Goal: Task Accomplishment & Management: Complete application form

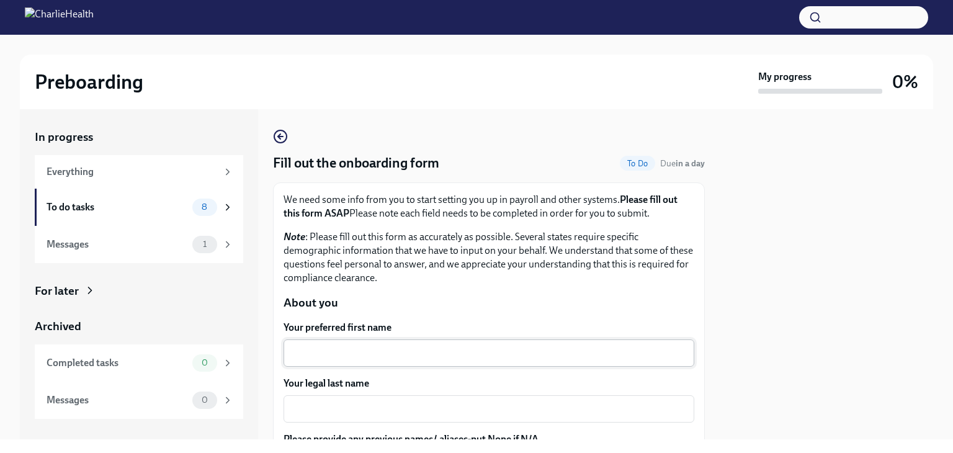
click at [370, 353] on textarea "Your preferred first name" at bounding box center [489, 352] width 396 height 15
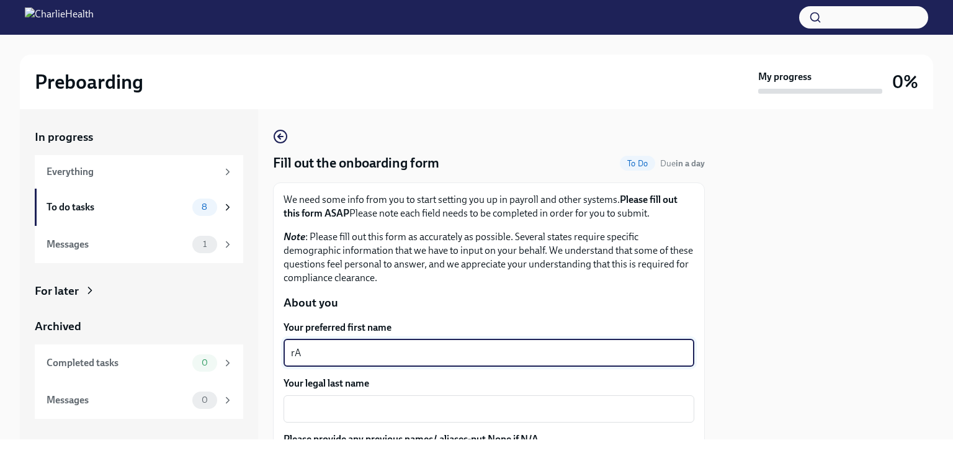
type textarea "r"
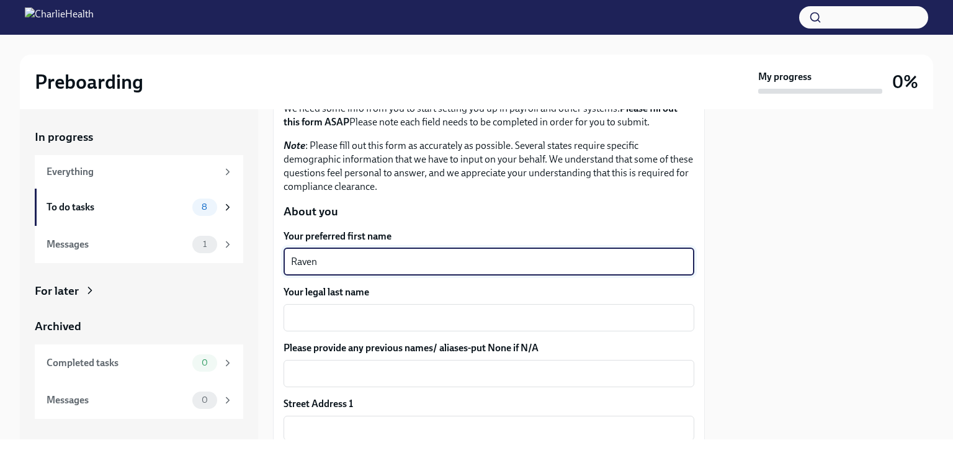
scroll to position [92, 0]
type textarea "Raven"
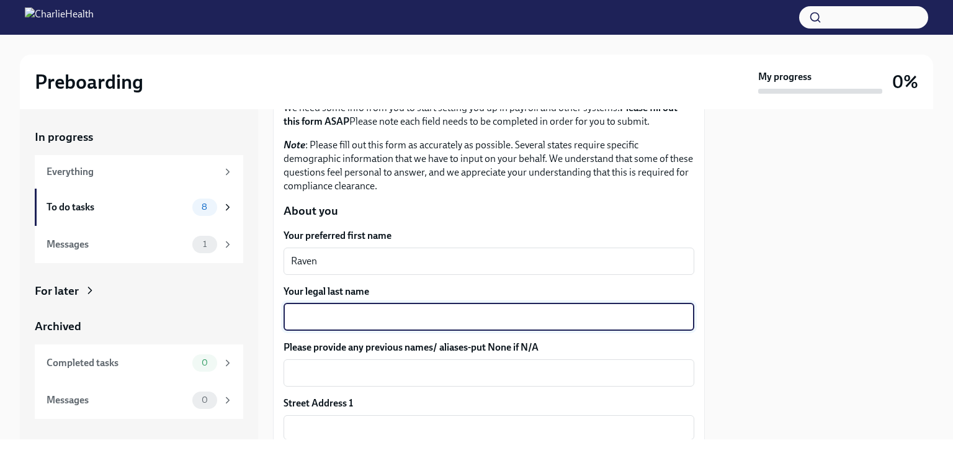
click at [372, 321] on textarea "Your legal last name" at bounding box center [489, 316] width 396 height 15
type textarea "[PERSON_NAME]"
click at [358, 380] on textarea "Please provide any previous names/ aliases-put None if N/A" at bounding box center [489, 372] width 396 height 15
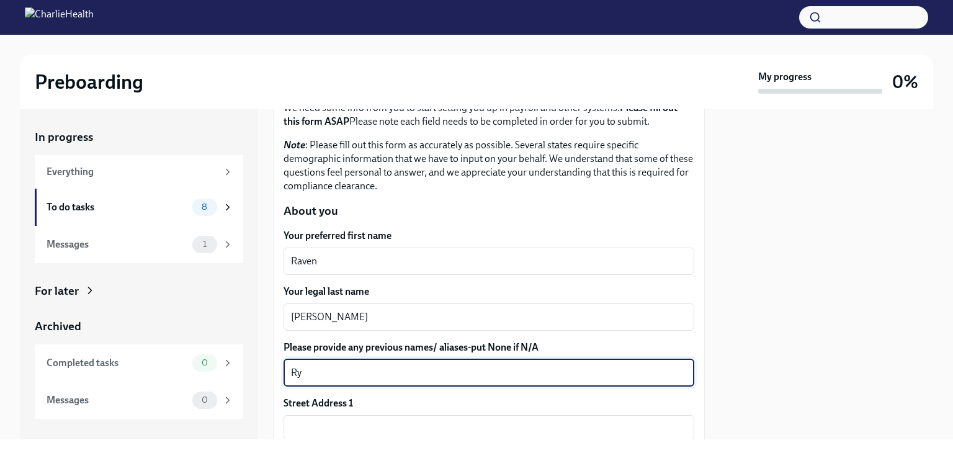
type textarea "R"
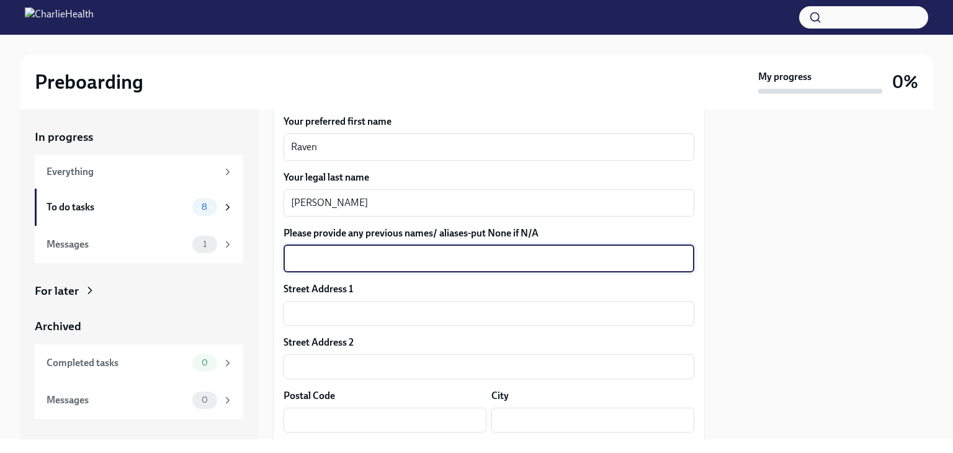
scroll to position [208, 0]
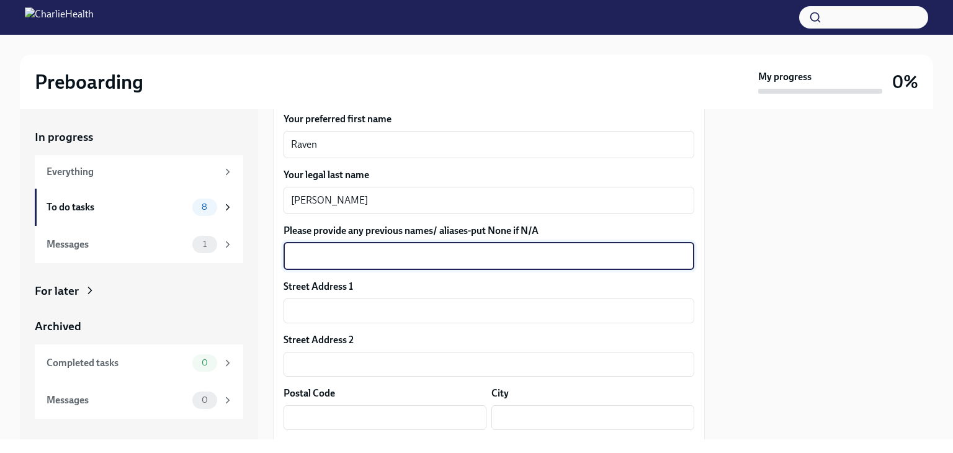
drag, startPoint x: 700, startPoint y: 213, endPoint x: 675, endPoint y: 184, distance: 38.3
click at [675, 184] on div "Your legal last name [PERSON_NAME] x ​" at bounding box center [488, 191] width 411 height 46
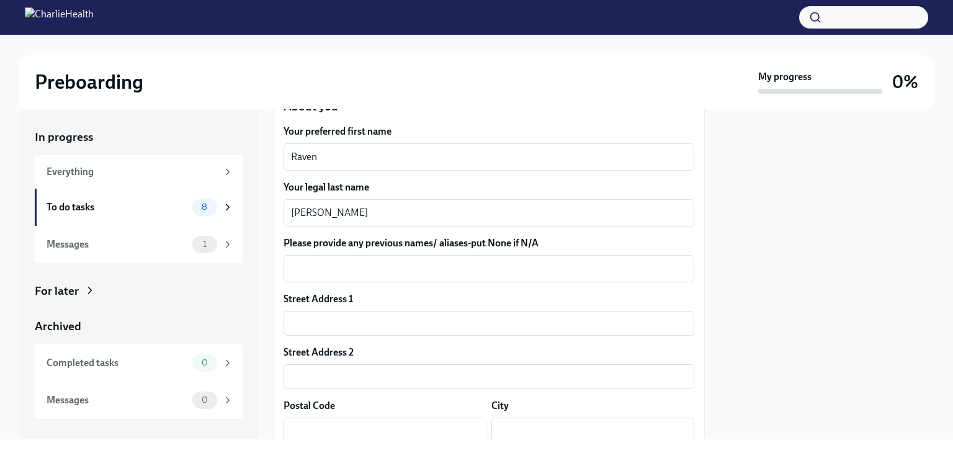
scroll to position [201, 0]
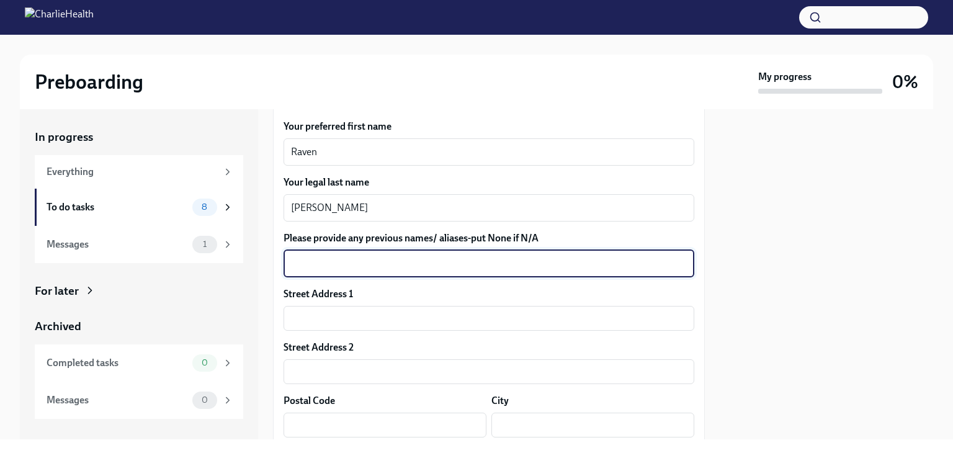
click at [614, 260] on textarea "Please provide any previous names/ aliases-put None if N/A" at bounding box center [489, 263] width 396 height 15
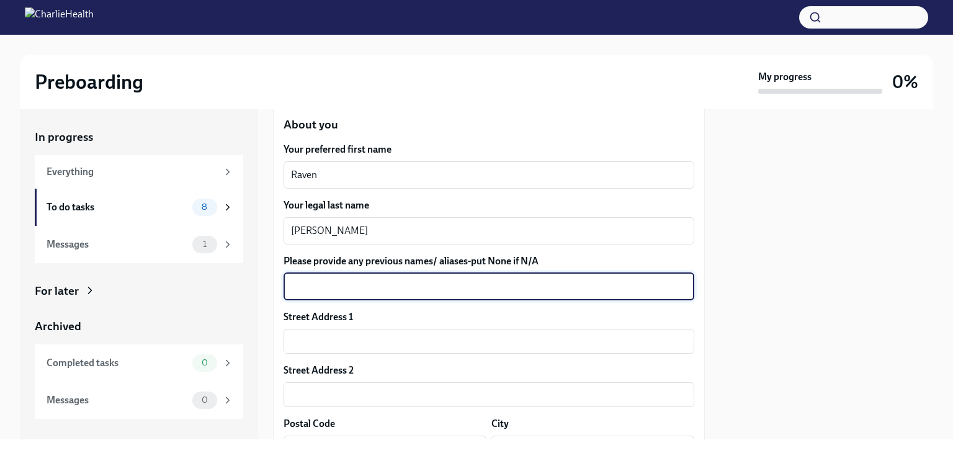
scroll to position [149, 0]
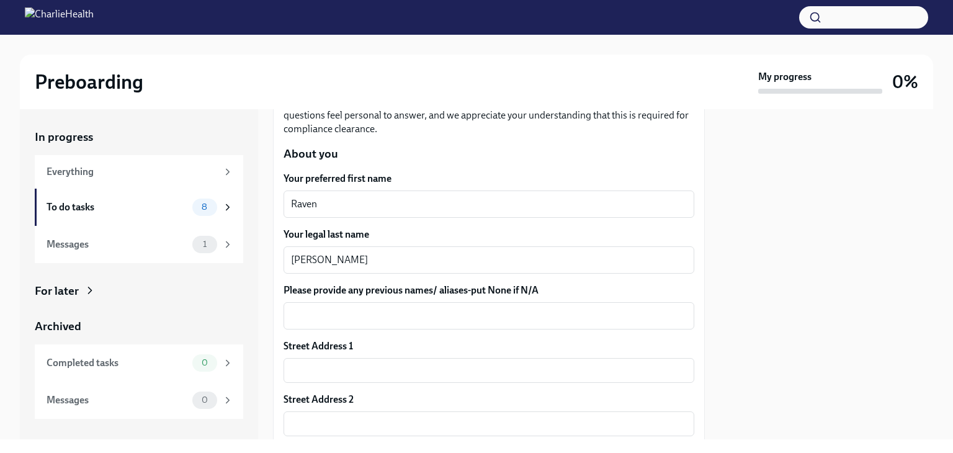
drag, startPoint x: 600, startPoint y: 285, endPoint x: 579, endPoint y: 284, distance: 21.7
click at [579, 284] on label "Please provide any previous names/ aliases-put None if N/A" at bounding box center [488, 290] width 411 height 14
click at [579, 308] on textarea "Please provide any previous names/ aliases-put None if N/A" at bounding box center [489, 315] width 396 height 15
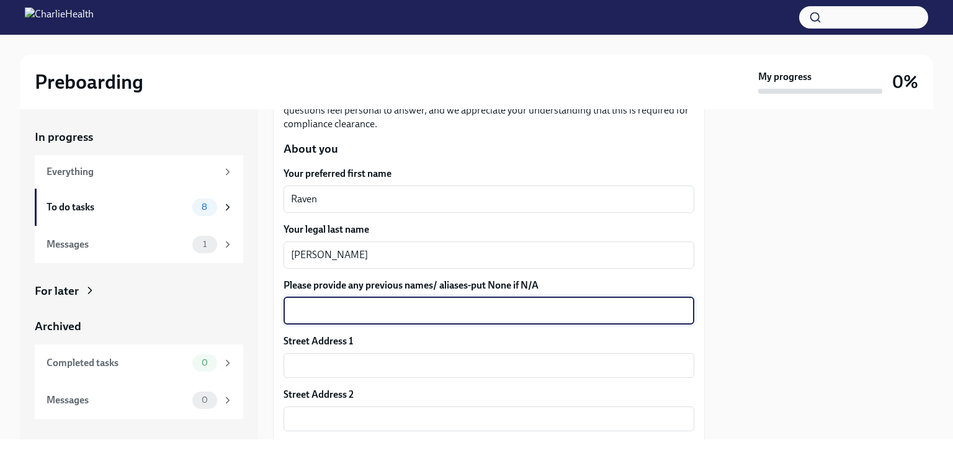
scroll to position [174, 0]
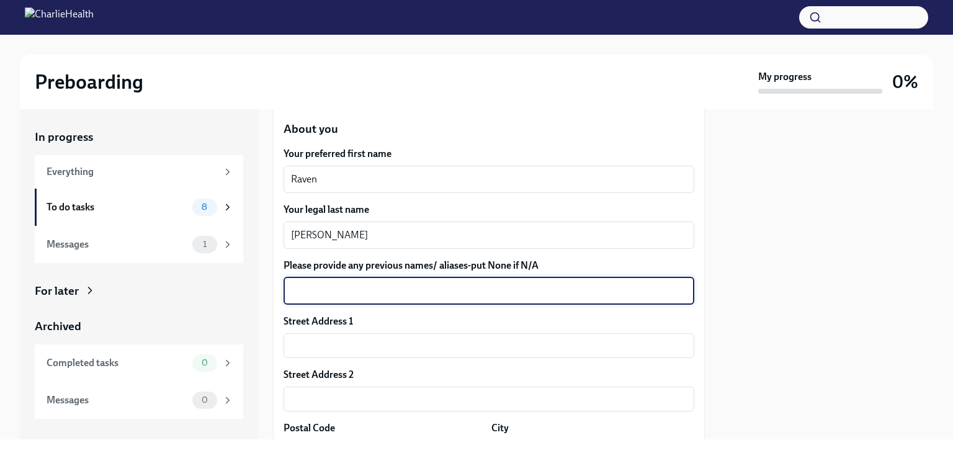
click at [511, 286] on textarea "Please provide any previous names/ aliases-put None if N/A" at bounding box center [489, 290] width 396 height 15
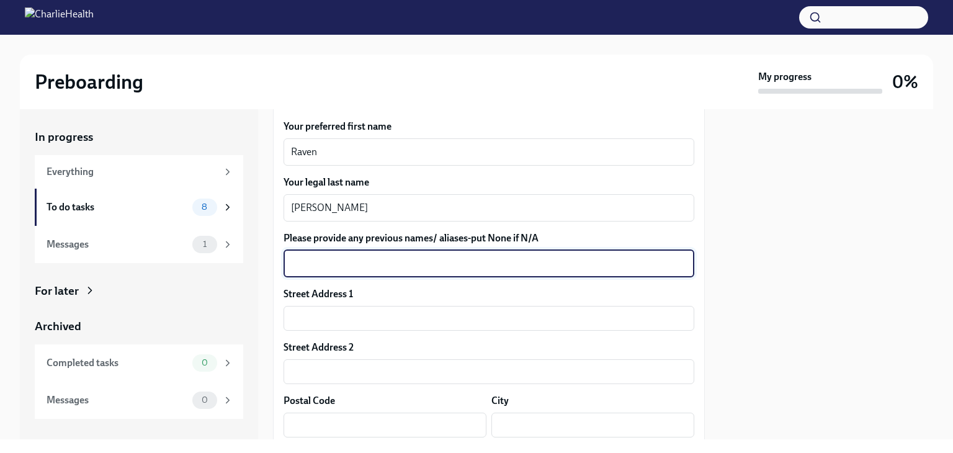
scroll to position [221, 0]
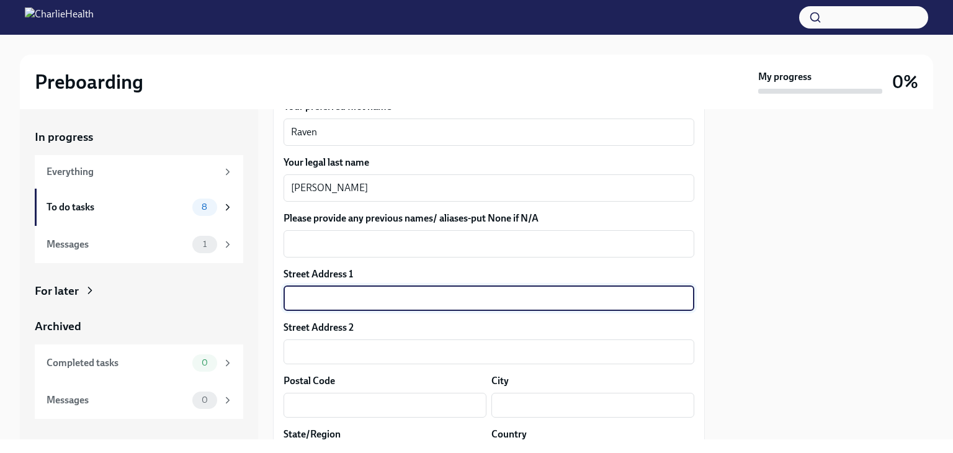
click at [419, 293] on input "text" at bounding box center [488, 298] width 411 height 25
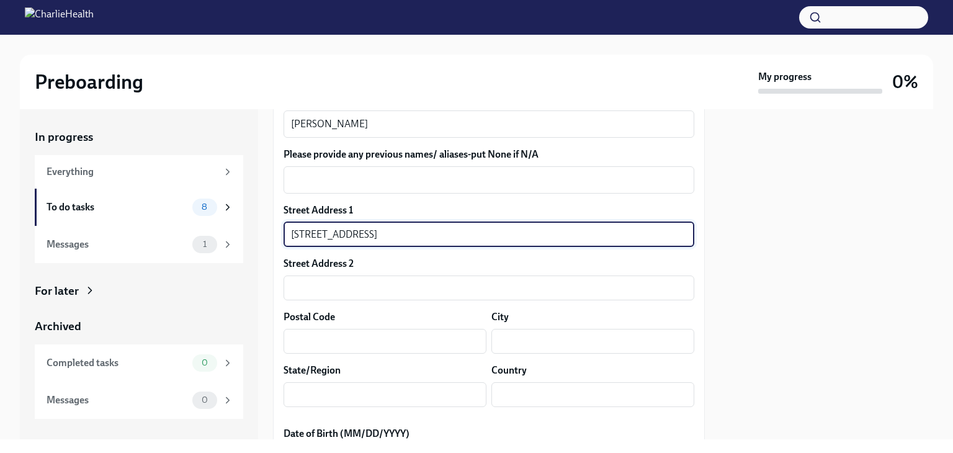
scroll to position [285, 0]
type input "[STREET_ADDRESS]"
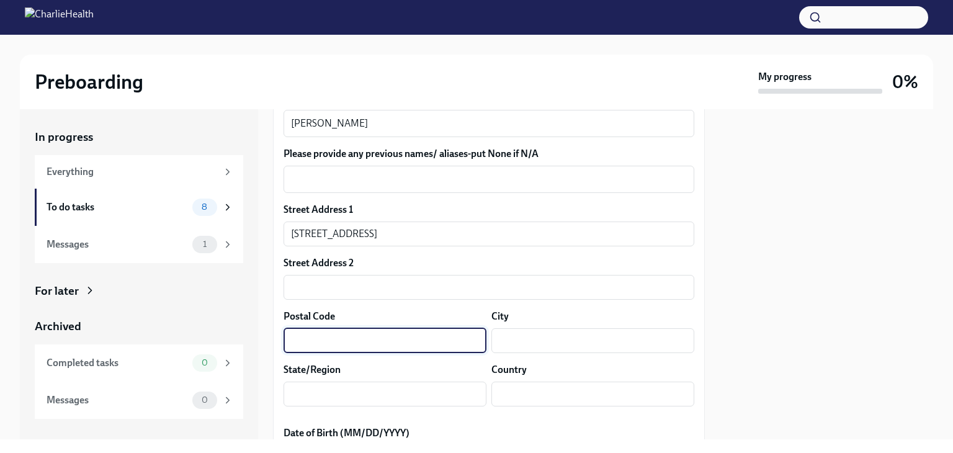
click at [399, 340] on input "text" at bounding box center [384, 340] width 203 height 25
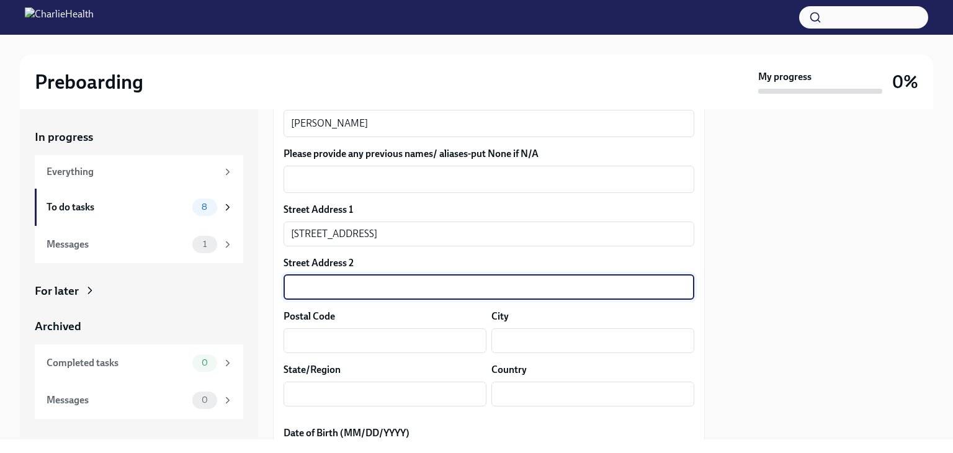
click at [385, 285] on input "text" at bounding box center [488, 287] width 411 height 25
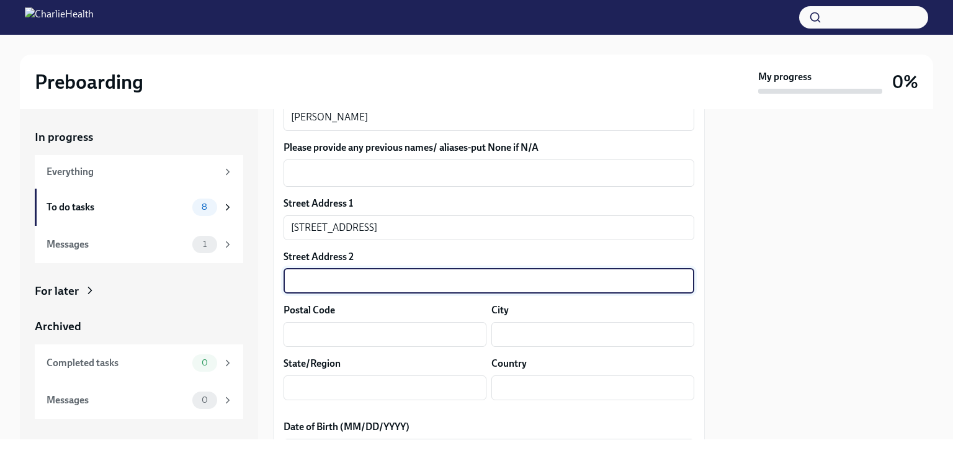
scroll to position [290, 0]
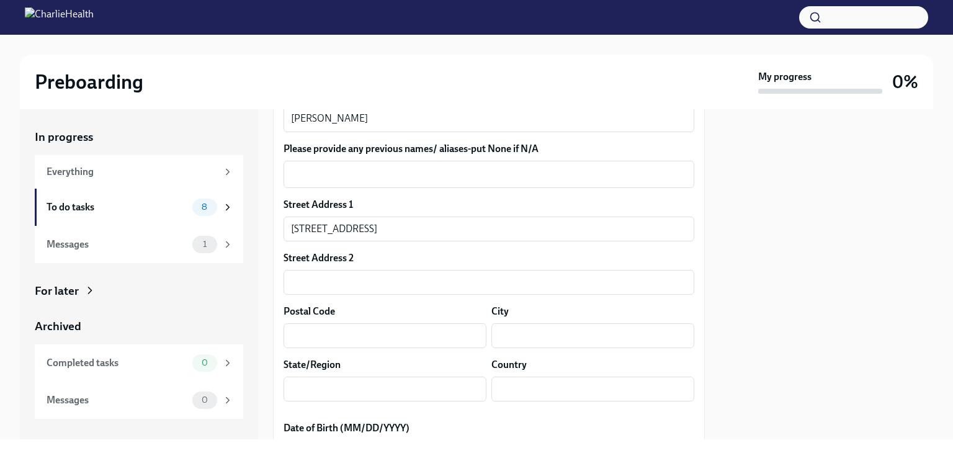
click at [427, 253] on div "Street Address 2" at bounding box center [488, 258] width 411 height 14
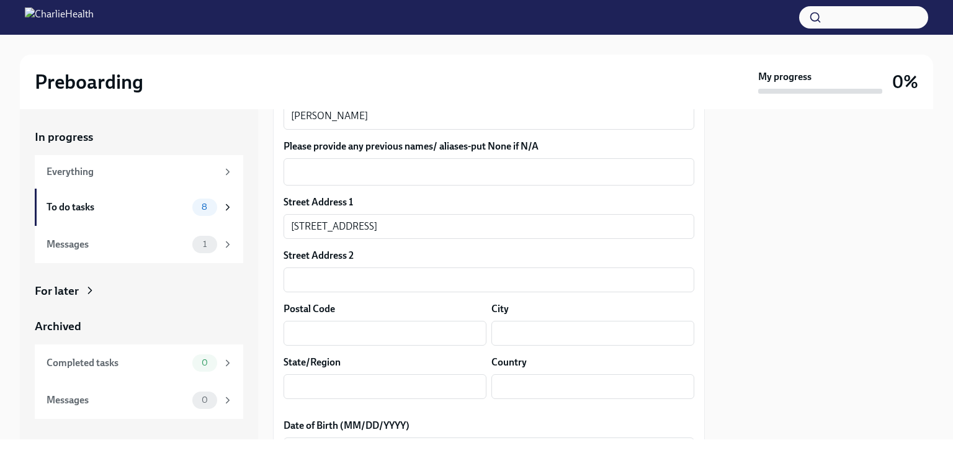
scroll to position [303, 0]
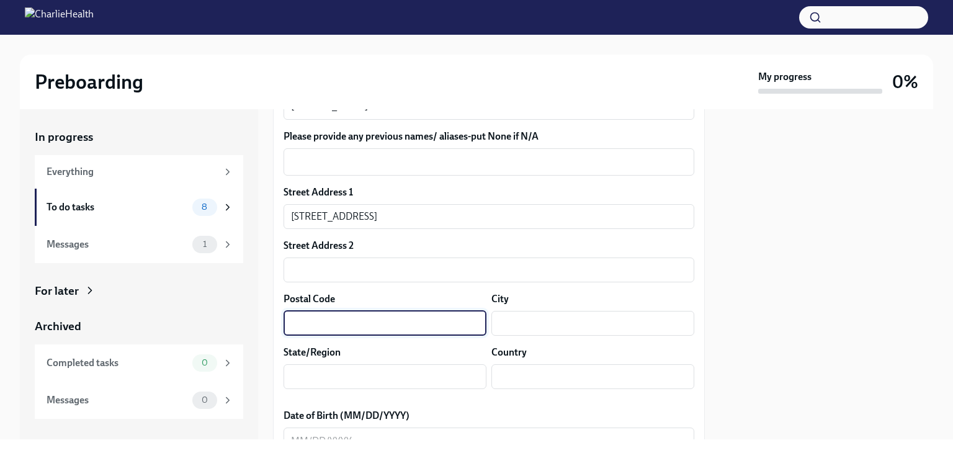
click at [419, 317] on input "text" at bounding box center [384, 323] width 203 height 25
type input "30024"
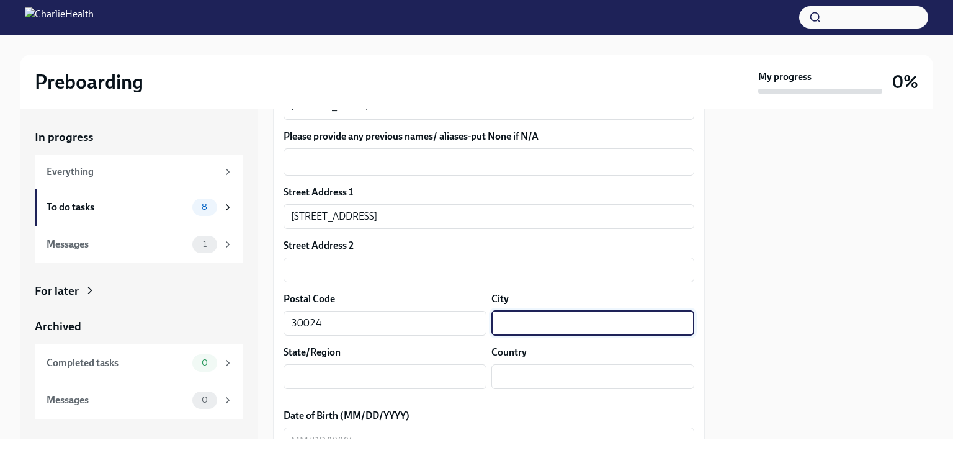
click at [516, 323] on input "text" at bounding box center [592, 323] width 203 height 25
type input "Suwanee"
click at [447, 379] on input "text" at bounding box center [384, 376] width 203 height 25
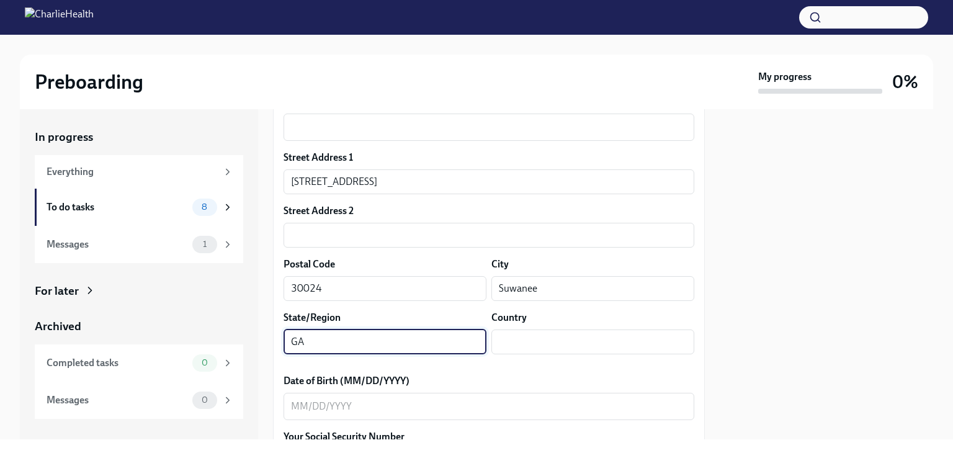
scroll to position [342, 0]
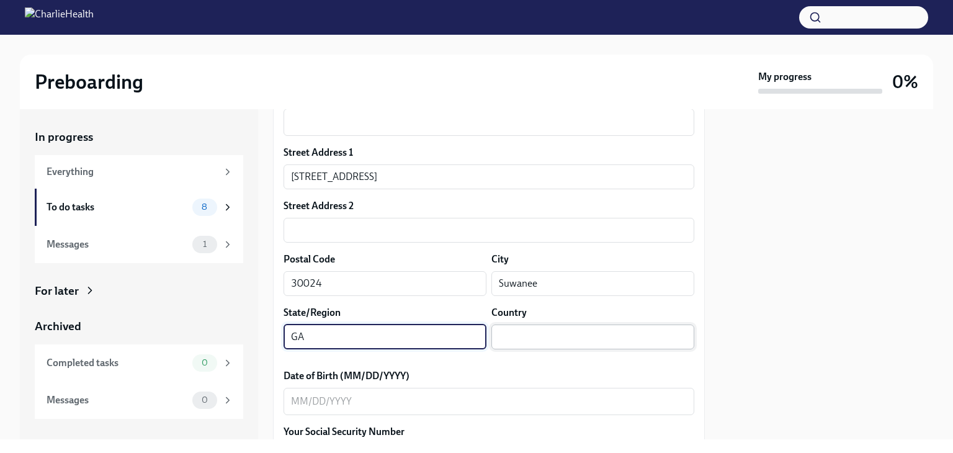
type input "GA"
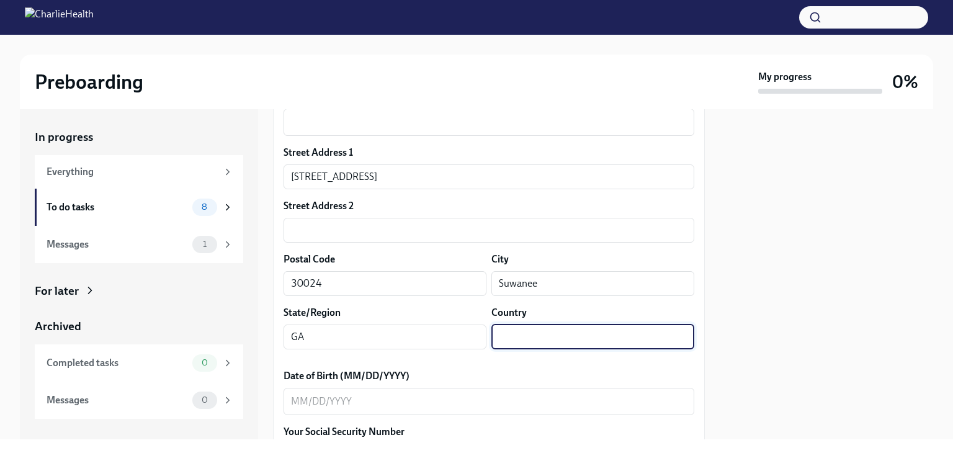
click at [506, 326] on input "text" at bounding box center [592, 336] width 203 height 25
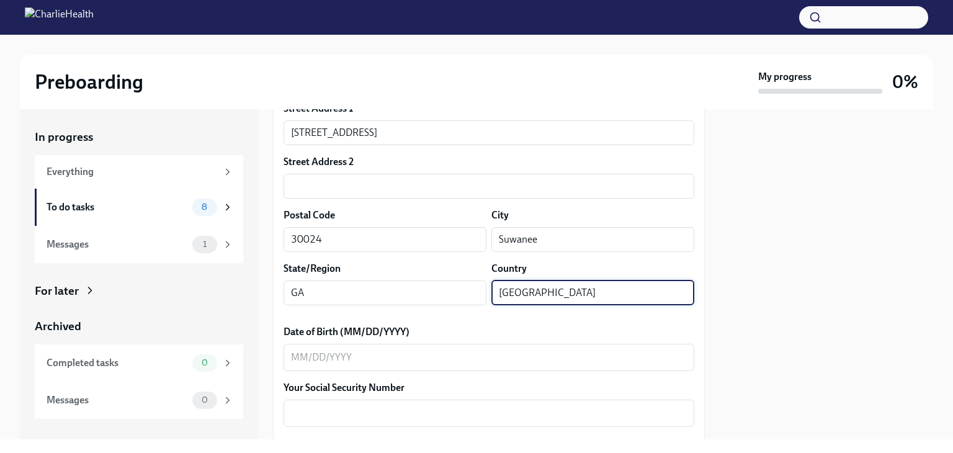
scroll to position [387, 0]
type input "[GEOGRAPHIC_DATA]"
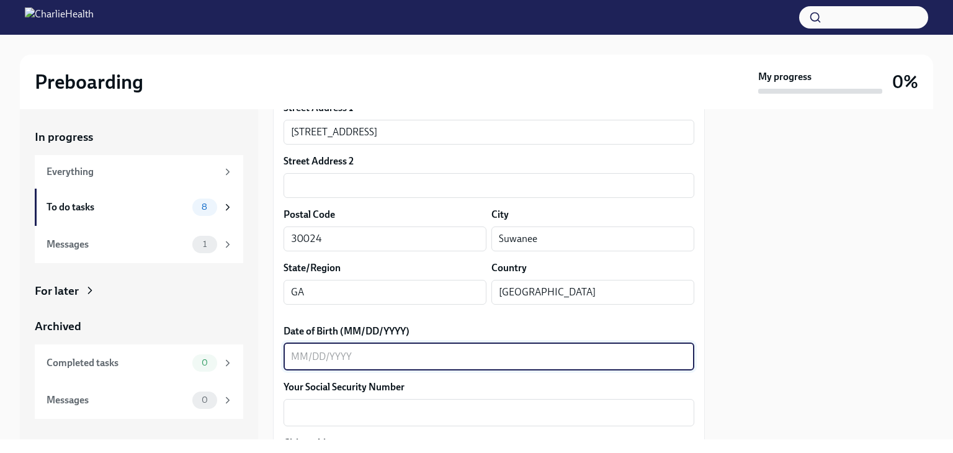
click at [451, 351] on textarea "Date of Birth (MM/DD/YYYY)" at bounding box center [489, 356] width 396 height 15
type textarea "0"
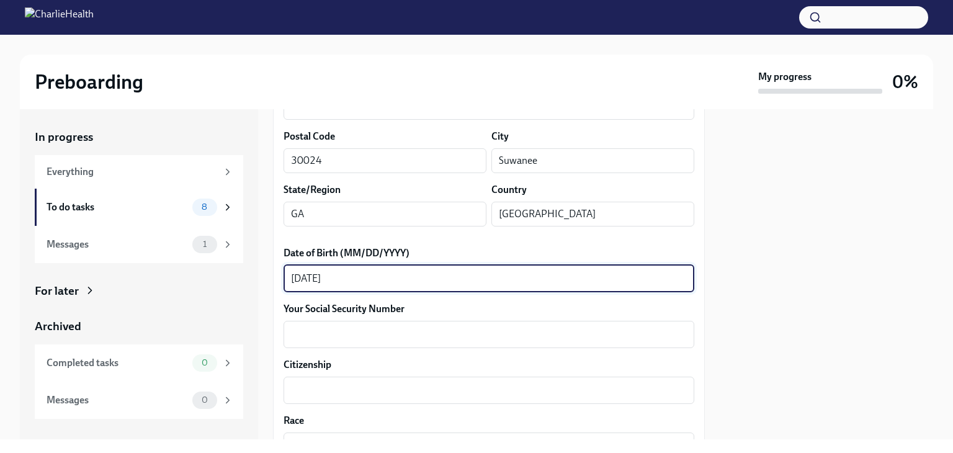
scroll to position [474, 0]
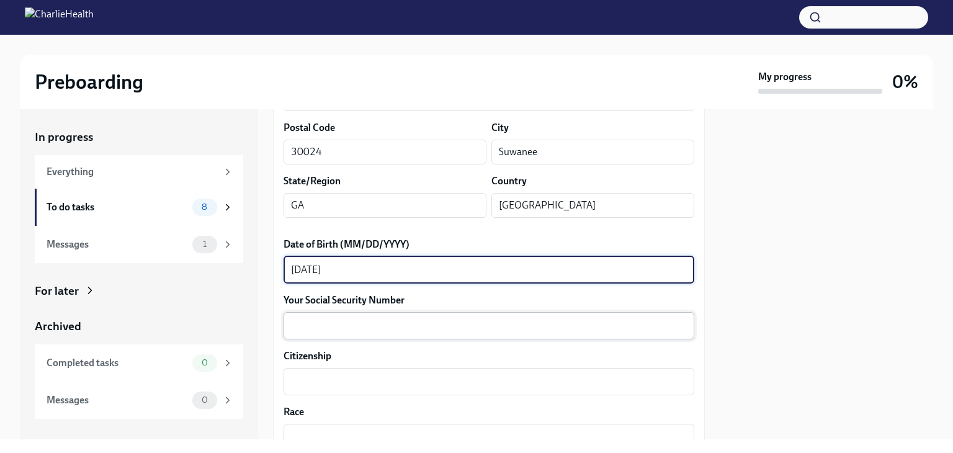
type textarea "[DATE]"
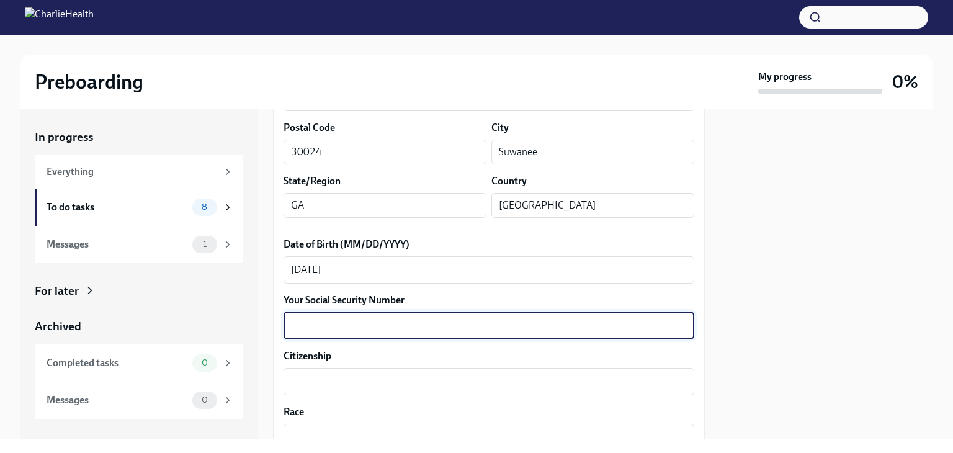
click at [427, 321] on textarea "Your Social Security Number" at bounding box center [489, 325] width 396 height 15
type textarea "7"
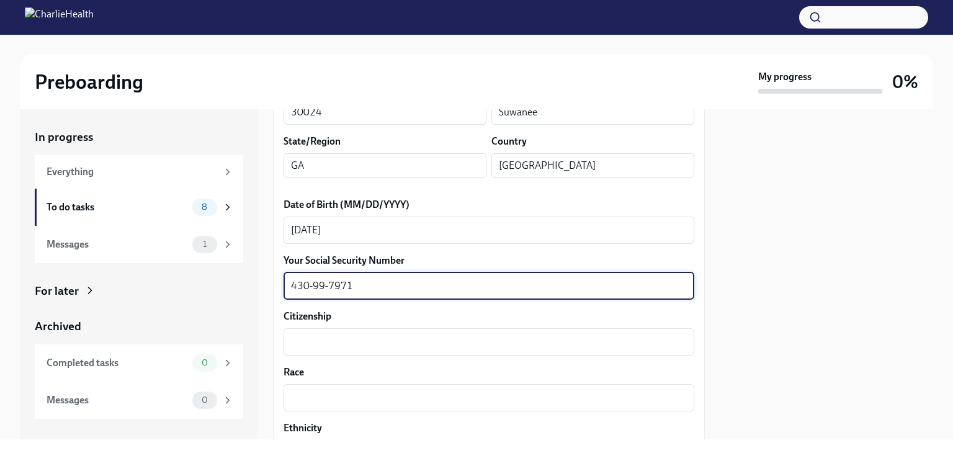
scroll to position [545, 0]
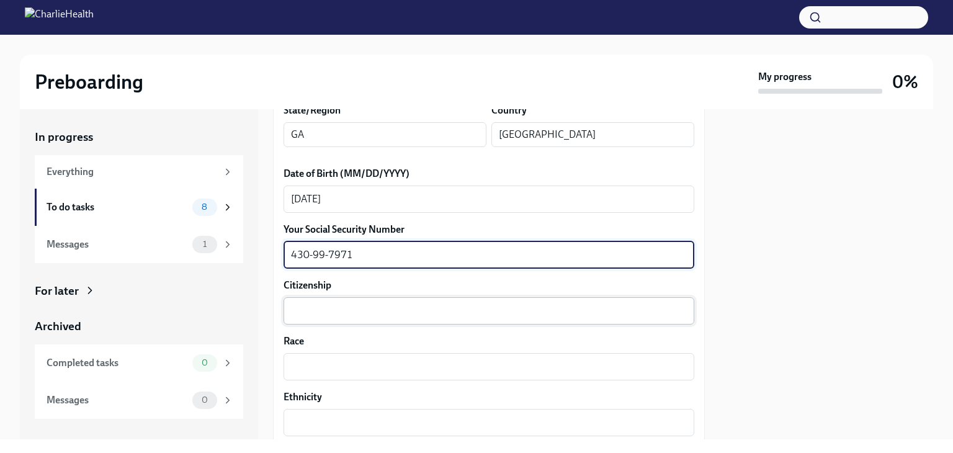
type textarea "430-99-7971"
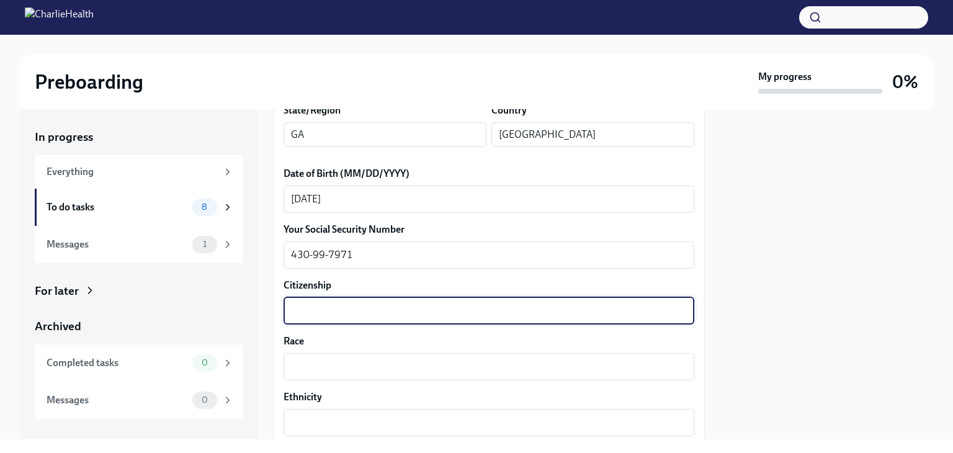
click at [398, 310] on textarea "Citizenship" at bounding box center [489, 310] width 396 height 15
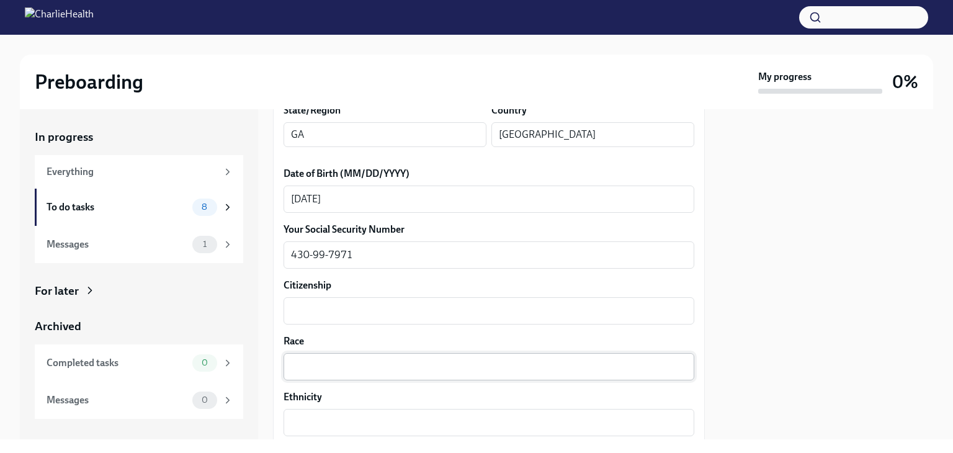
click at [385, 357] on div "x ​" at bounding box center [488, 366] width 411 height 27
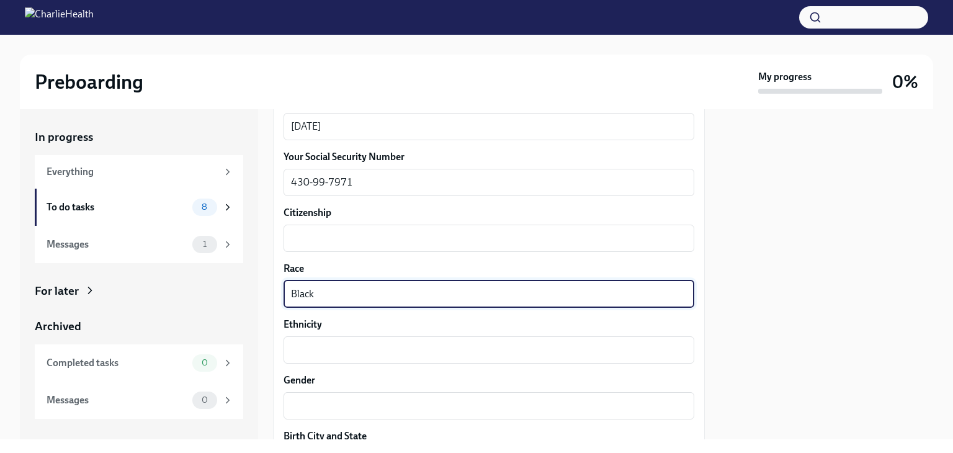
scroll to position [618, 0]
type textarea "Black"
click at [371, 342] on textarea "Ethnicity" at bounding box center [489, 349] width 396 height 15
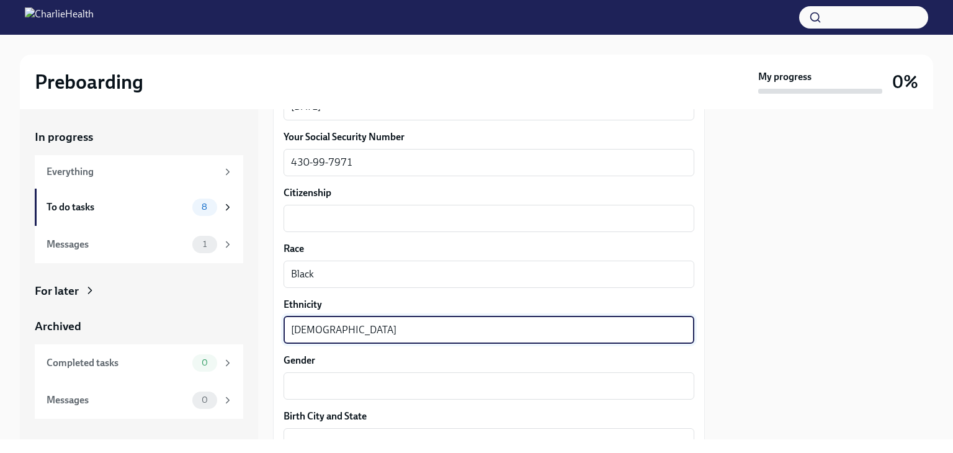
scroll to position [639, 0]
type textarea "[DEMOGRAPHIC_DATA]"
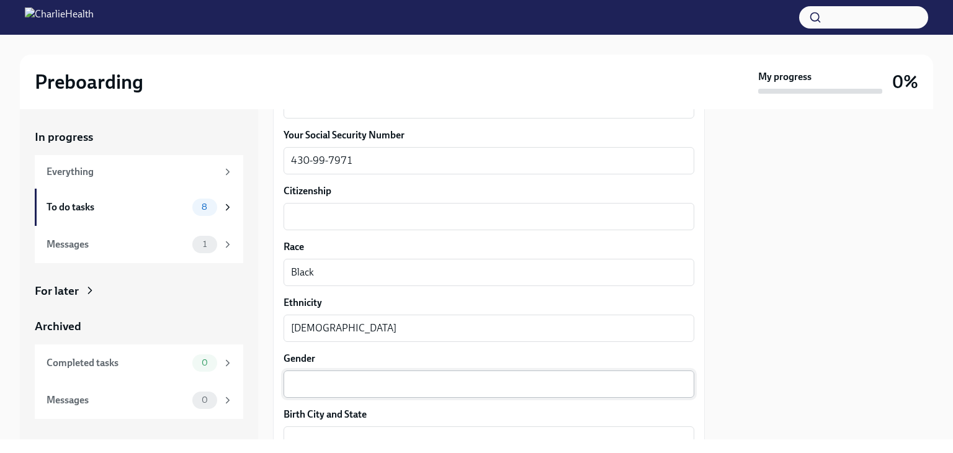
click at [367, 373] on div "x ​" at bounding box center [488, 383] width 411 height 27
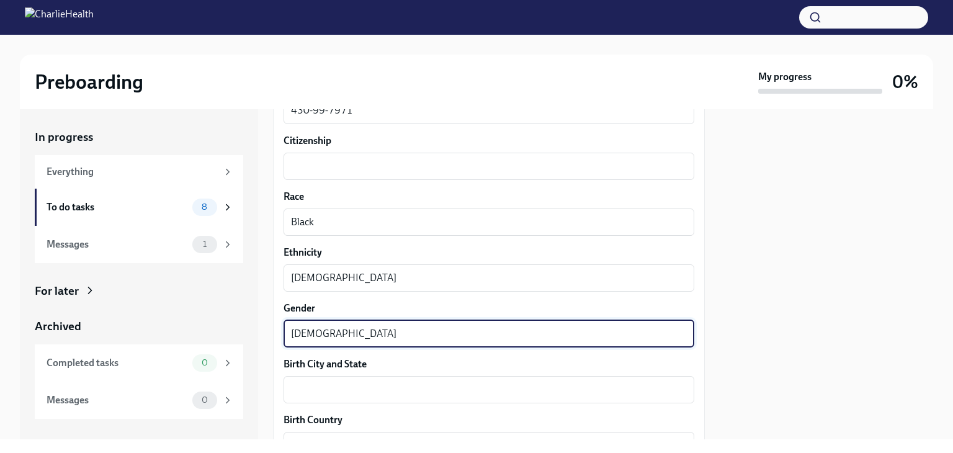
scroll to position [702, 0]
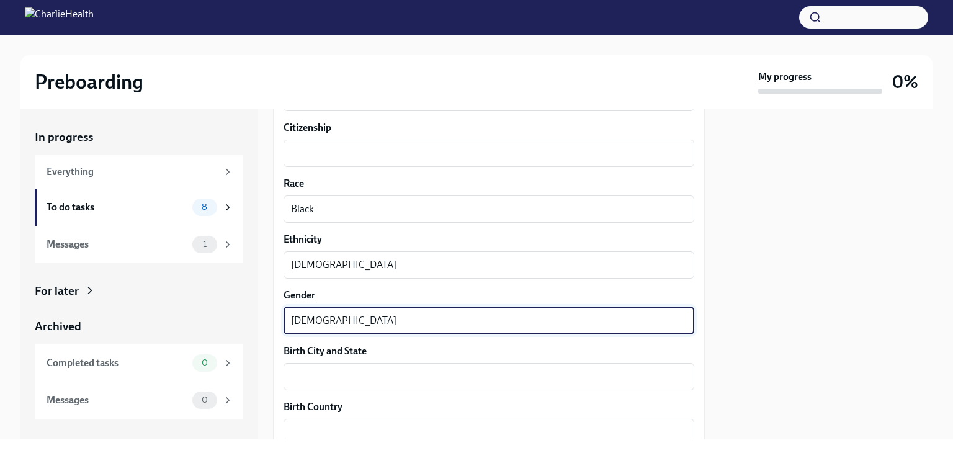
type textarea "[DEMOGRAPHIC_DATA]"
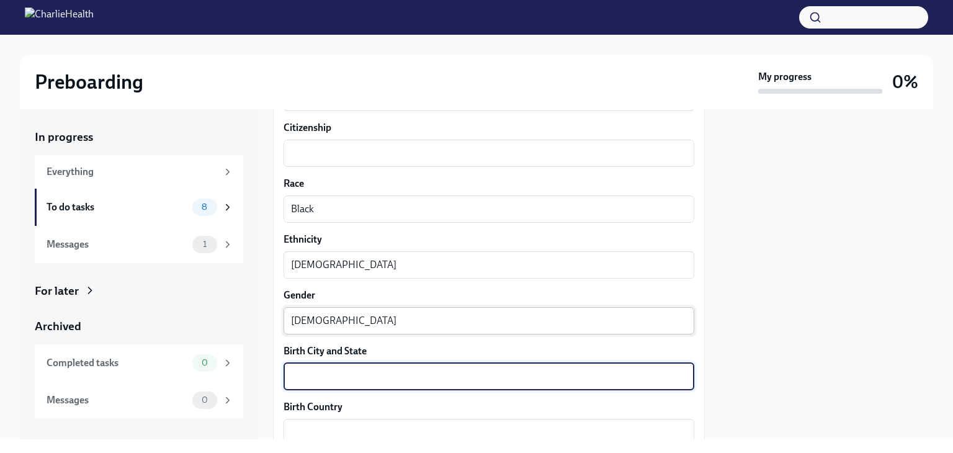
click at [367, 373] on textarea "Birth City and State" at bounding box center [489, 376] width 396 height 15
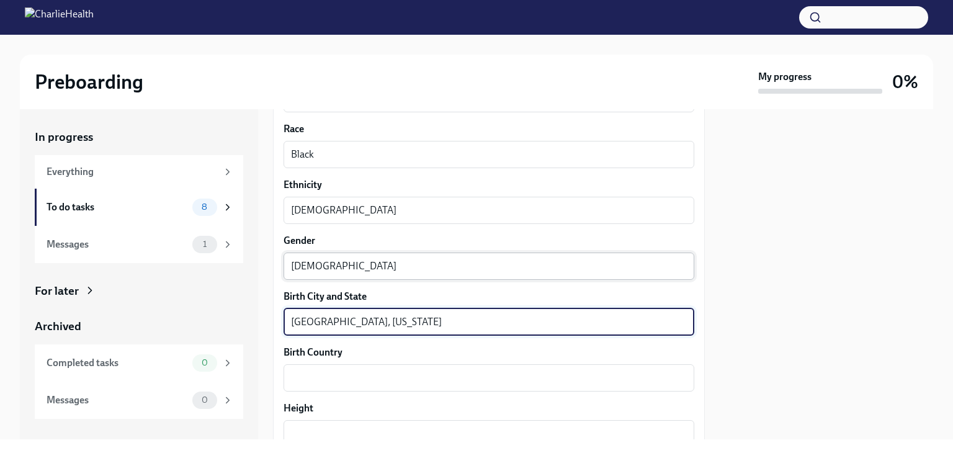
scroll to position [757, 0]
type textarea "[GEOGRAPHIC_DATA], [US_STATE]"
click at [367, 373] on textarea "Birth Country" at bounding box center [489, 377] width 396 height 15
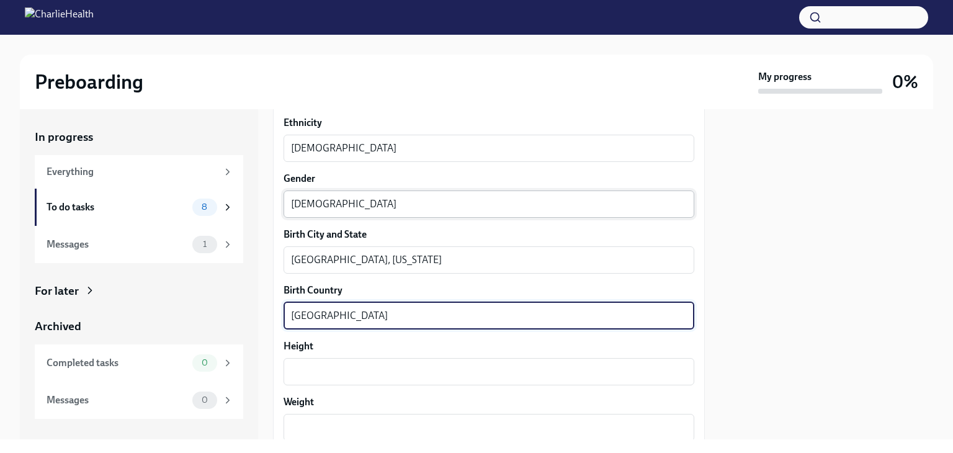
scroll to position [820, 0]
type textarea "[GEOGRAPHIC_DATA]"
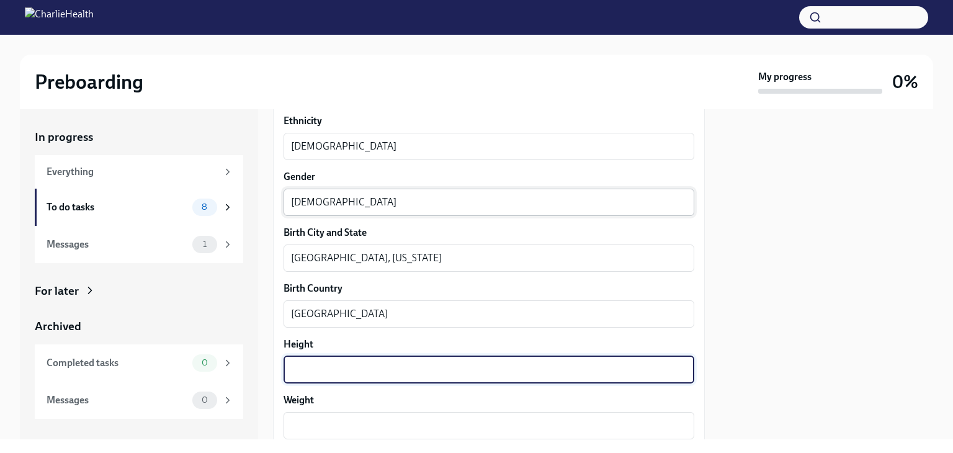
click at [367, 373] on textarea "Height" at bounding box center [489, 369] width 396 height 15
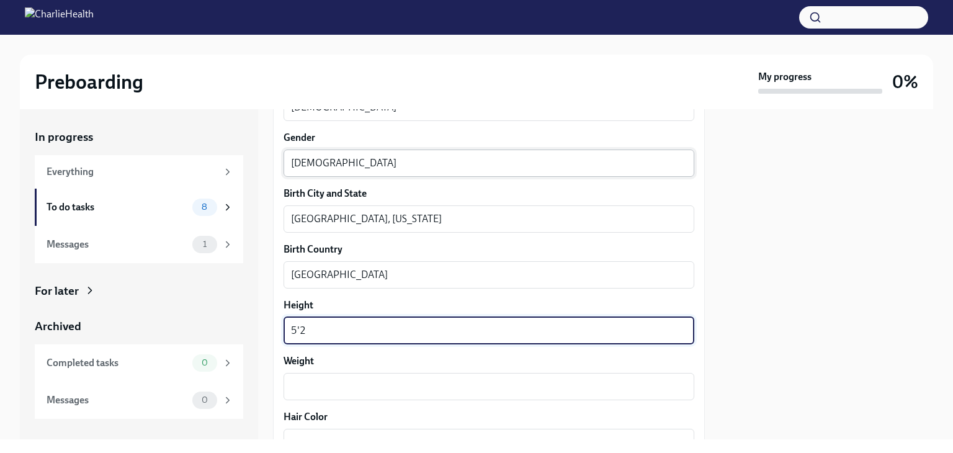
scroll to position [878, 0]
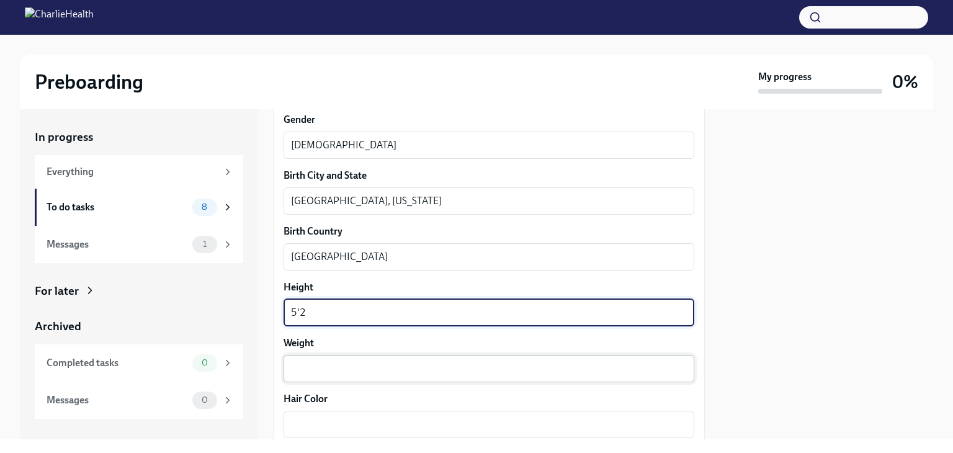
type textarea "5'2"
click at [366, 373] on textarea "Weight" at bounding box center [489, 368] width 396 height 15
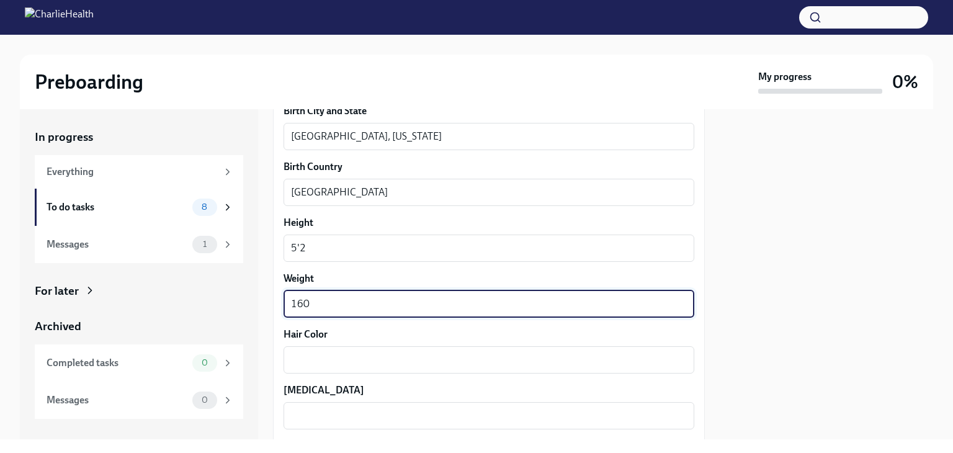
scroll to position [949, 0]
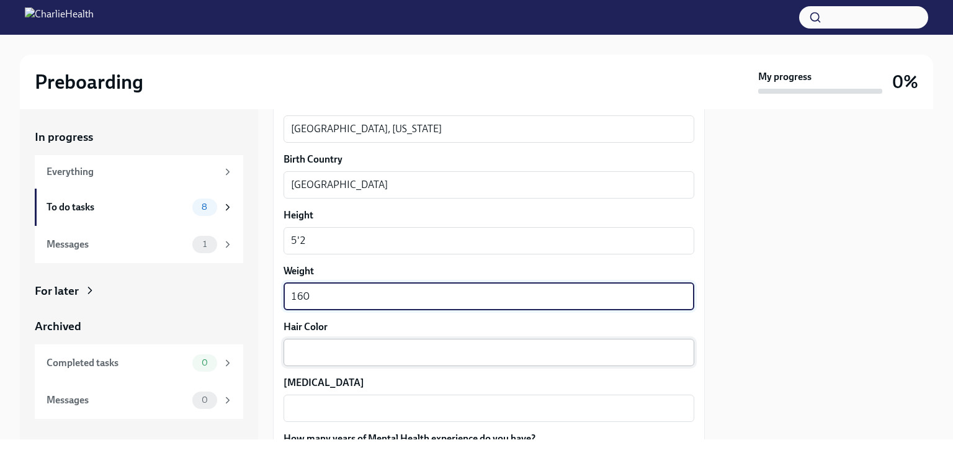
type textarea "160"
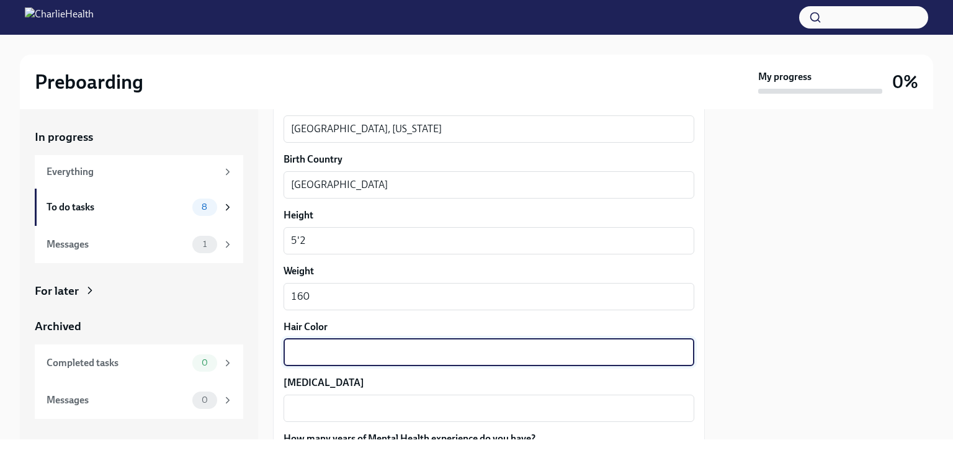
click at [363, 358] on textarea "Hair Color" at bounding box center [489, 352] width 396 height 15
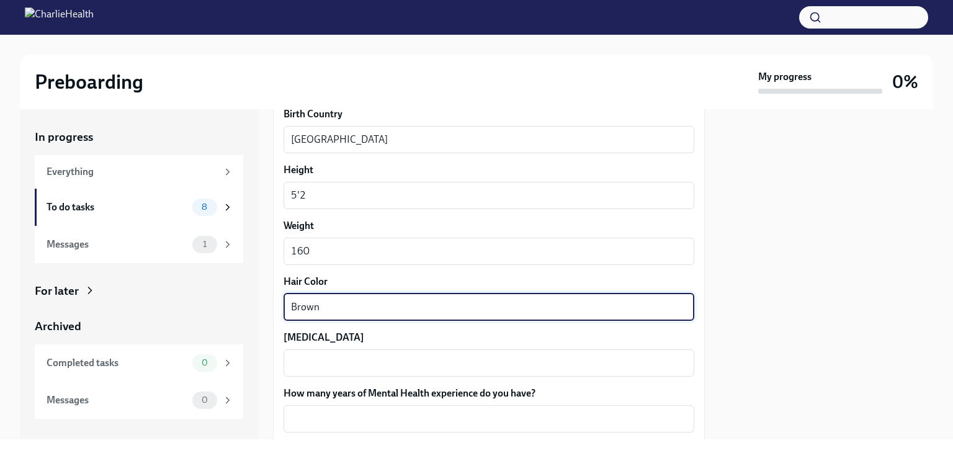
scroll to position [996, 0]
type textarea "Brown"
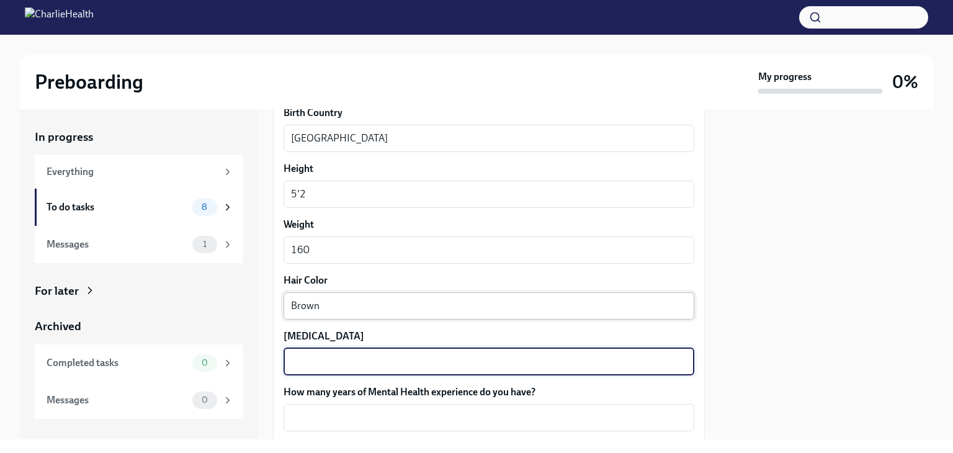
click at [363, 358] on textarea "[MEDICAL_DATA]" at bounding box center [489, 361] width 396 height 15
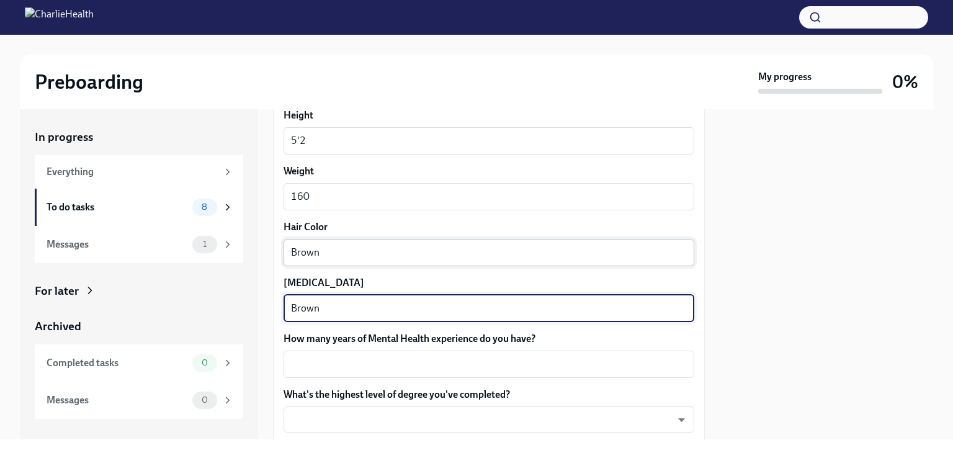
scroll to position [1063, 0]
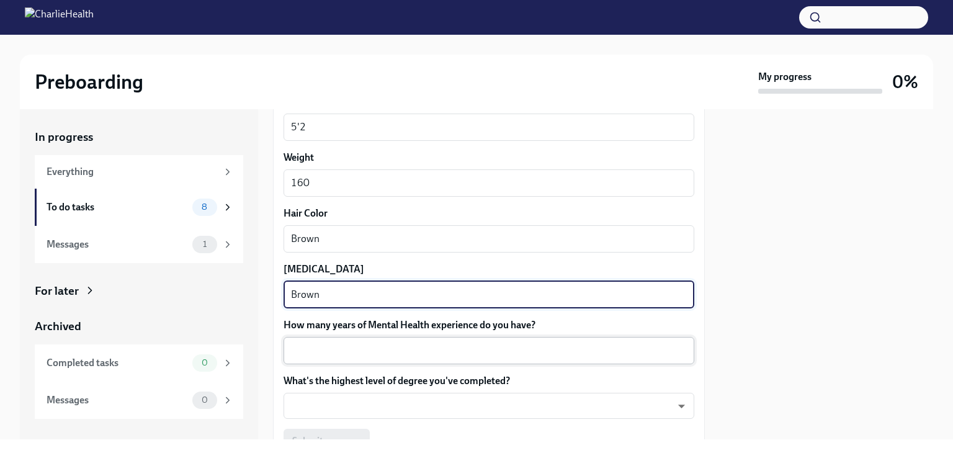
type textarea "Brown"
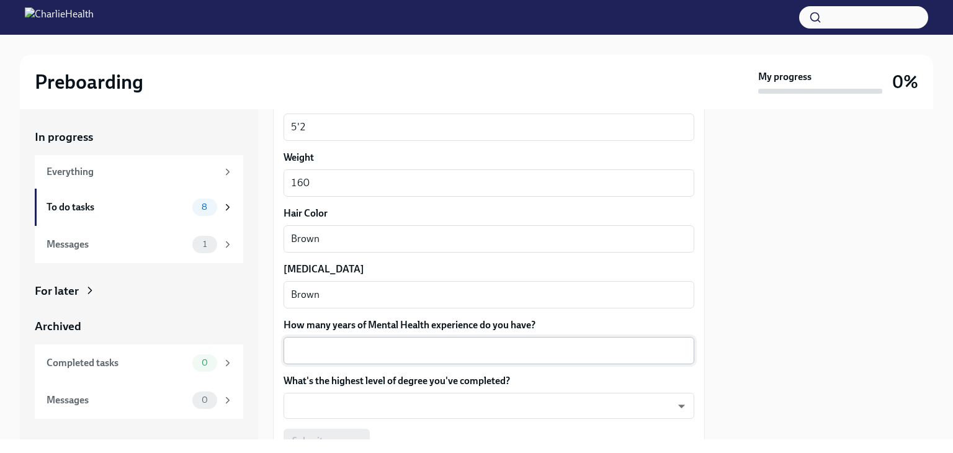
click at [362, 358] on div "x ​" at bounding box center [488, 350] width 411 height 27
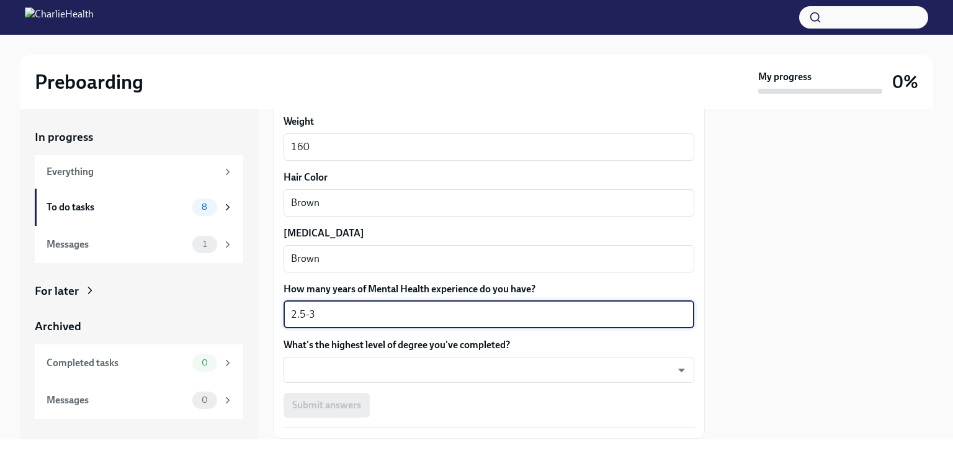
scroll to position [1118, 0]
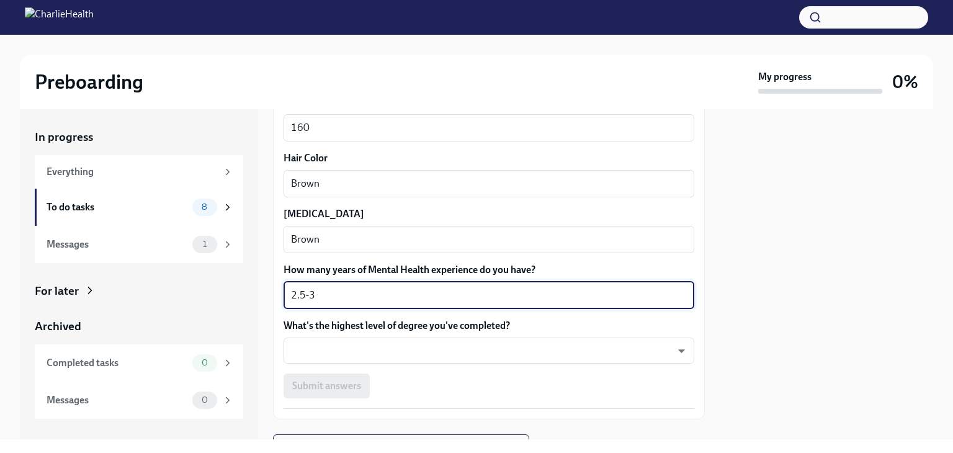
type textarea "2.5-3"
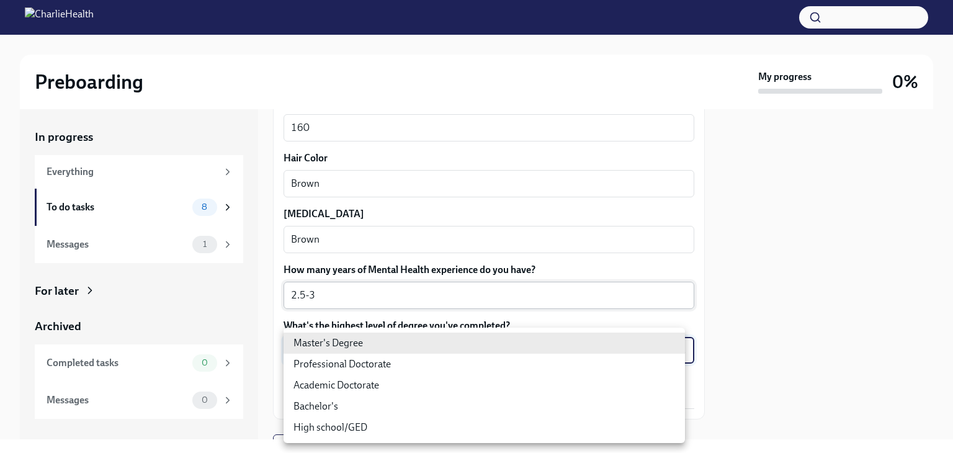
click at [362, 358] on body "Preboarding My progress 0% In progress Everything To do tasks 8 Messages 1 For …" at bounding box center [476, 226] width 953 height 453
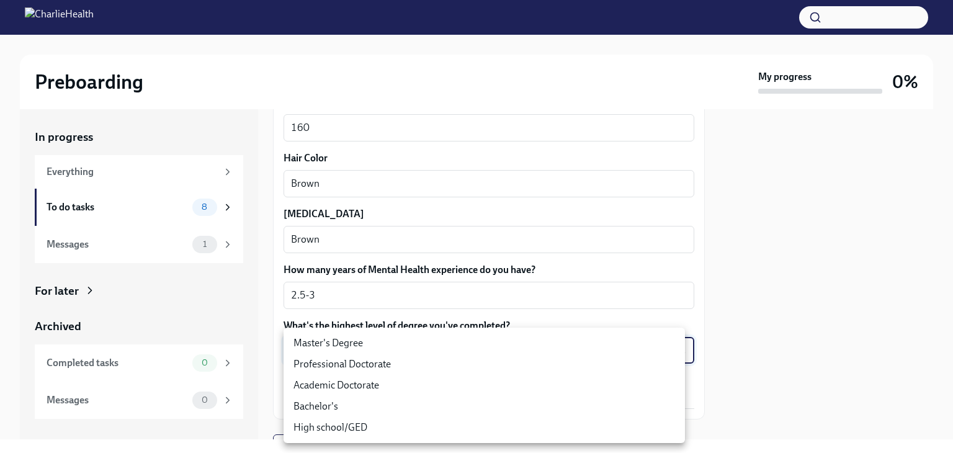
click at [385, 349] on li "Master's Degree" at bounding box center [483, 342] width 401 height 21
type input "2vBr-ghkD"
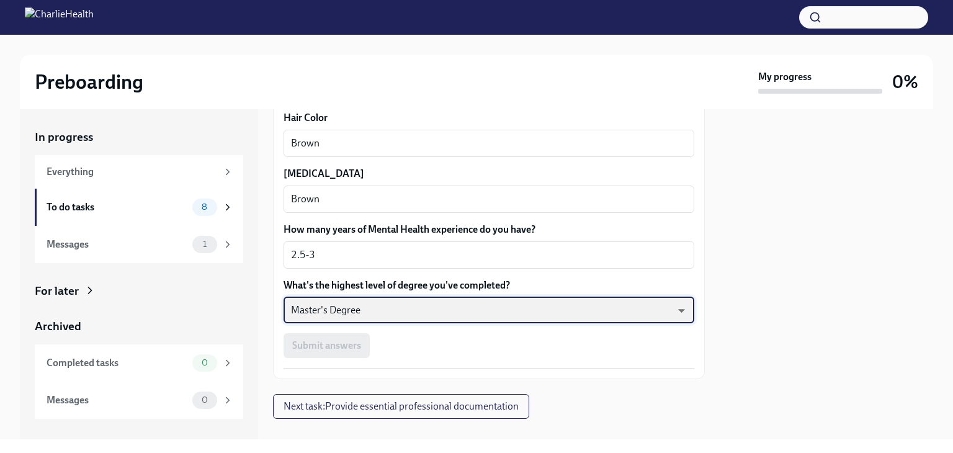
scroll to position [1177, 0]
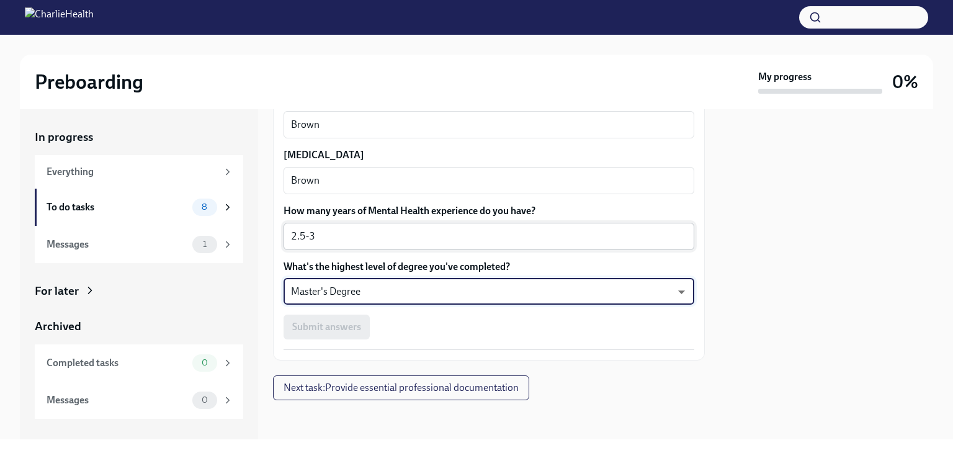
click at [322, 243] on div "2.5-3 x ​" at bounding box center [488, 236] width 411 height 27
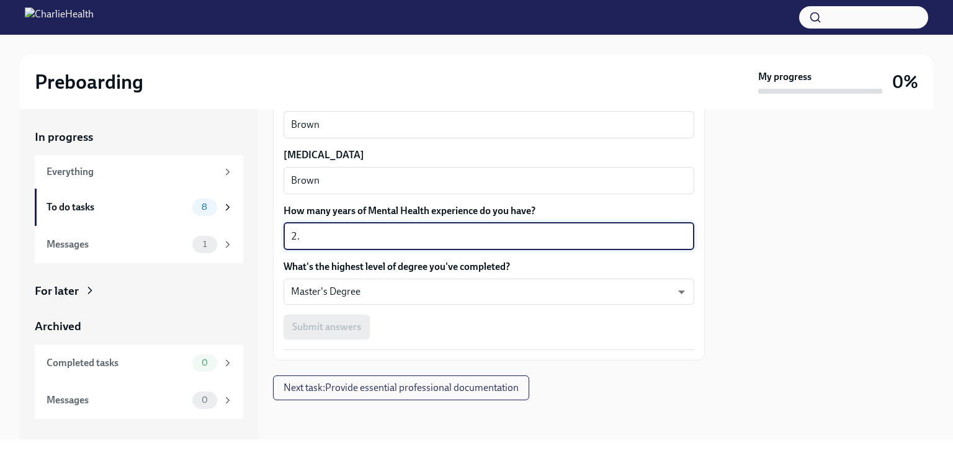
type textarea "2"
type textarea "3"
click at [424, 332] on div "Submit answers" at bounding box center [488, 326] width 411 height 25
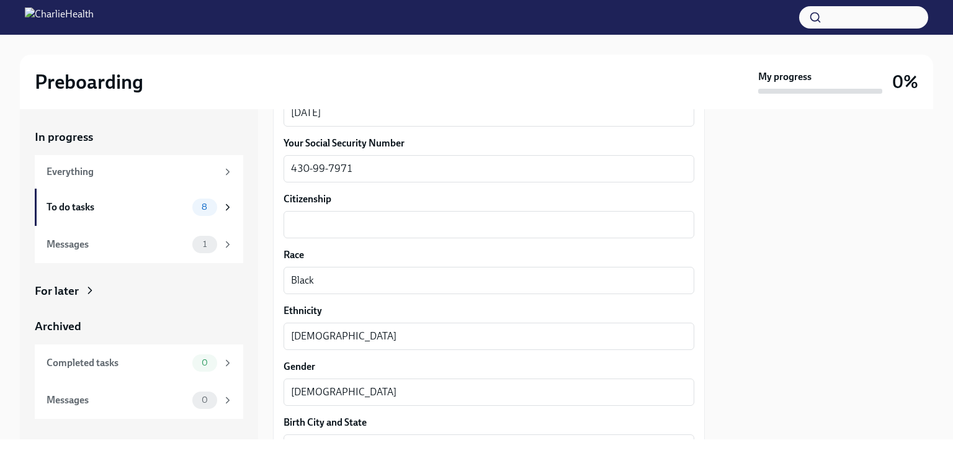
scroll to position [621, 0]
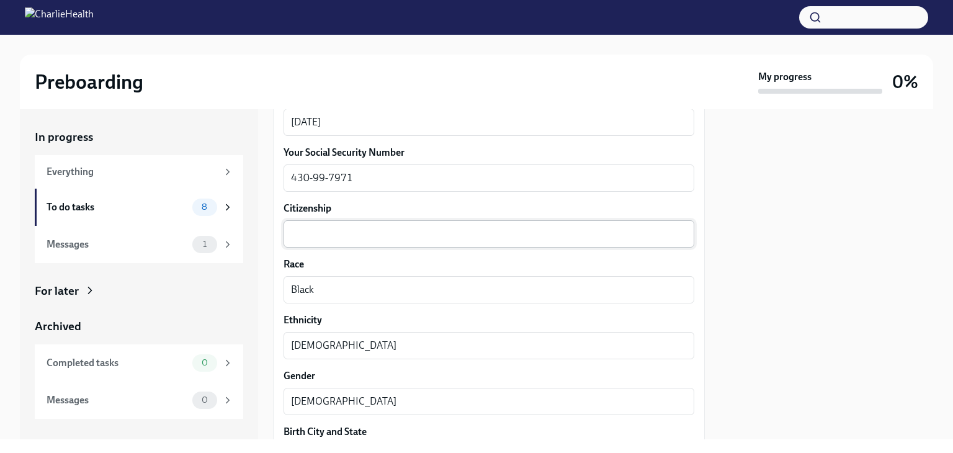
click at [404, 237] on textarea "Citizenship" at bounding box center [489, 233] width 396 height 15
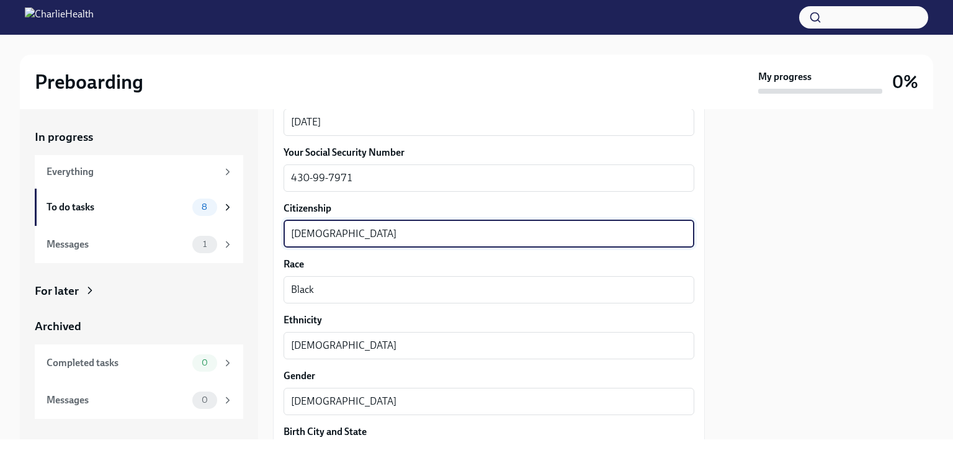
type textarea "[DEMOGRAPHIC_DATA]"
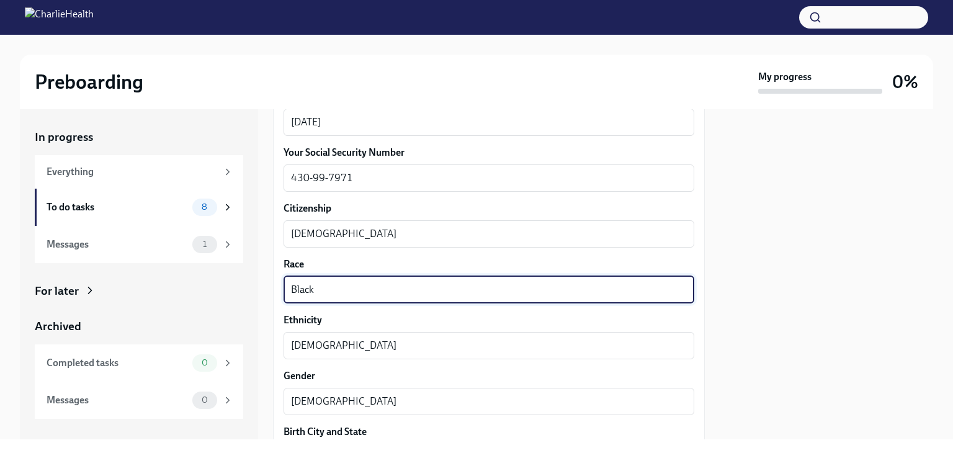
click at [434, 288] on textarea "Black" at bounding box center [489, 289] width 396 height 15
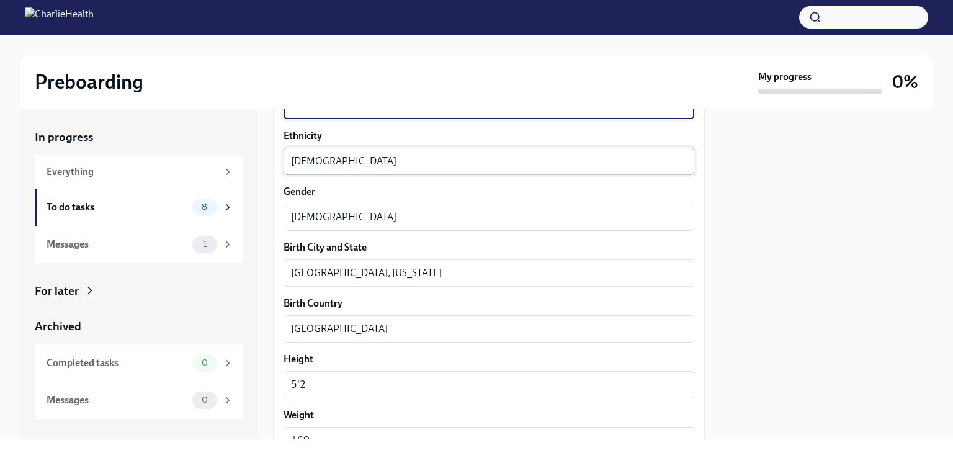
scroll to position [713, 0]
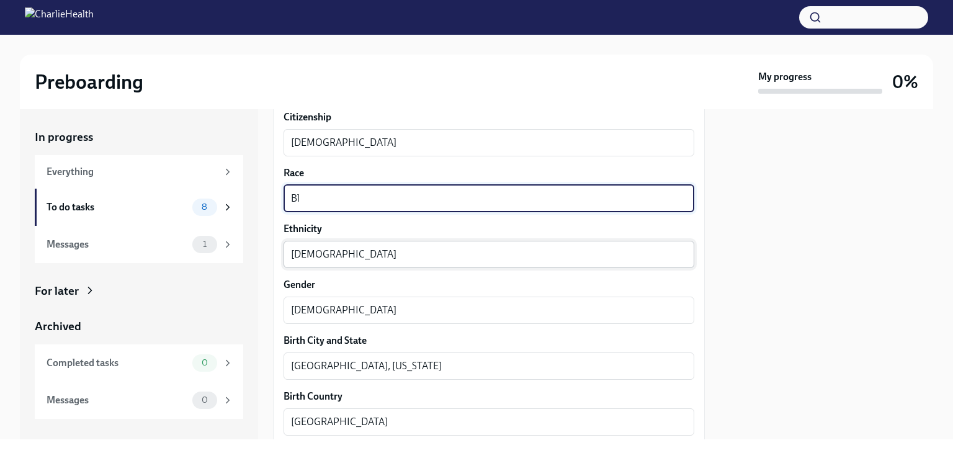
type textarea "B"
type textarea "M"
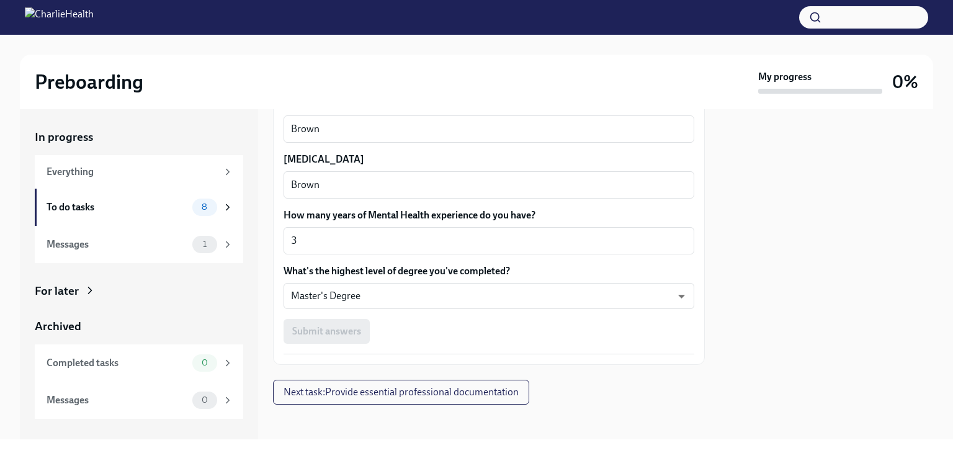
scroll to position [1177, 0]
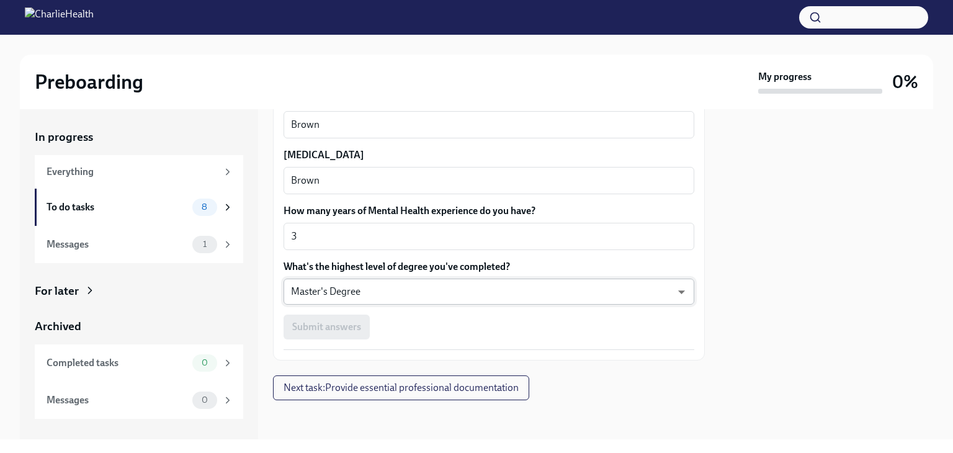
type textarea "Black"
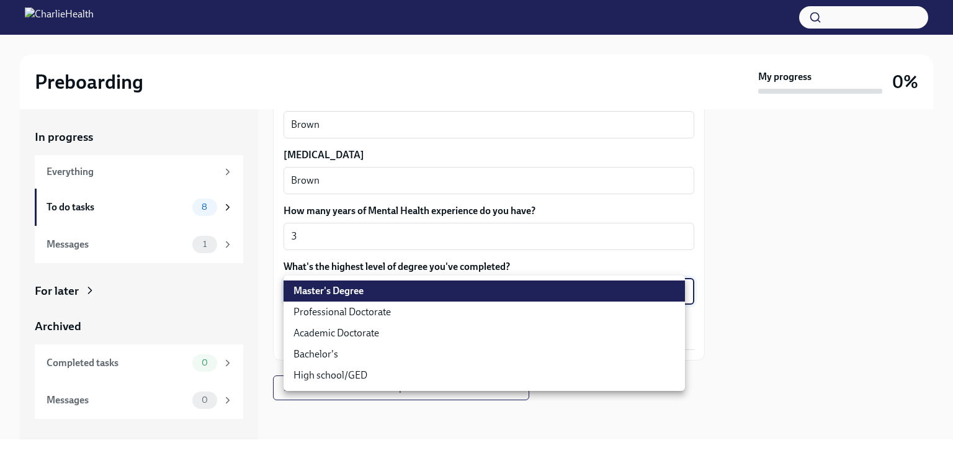
click at [393, 298] on body "Preboarding My progress 0% In progress Everything To do tasks 8 Messages 1 For …" at bounding box center [476, 226] width 953 height 453
click at [422, 234] on div at bounding box center [476, 226] width 953 height 453
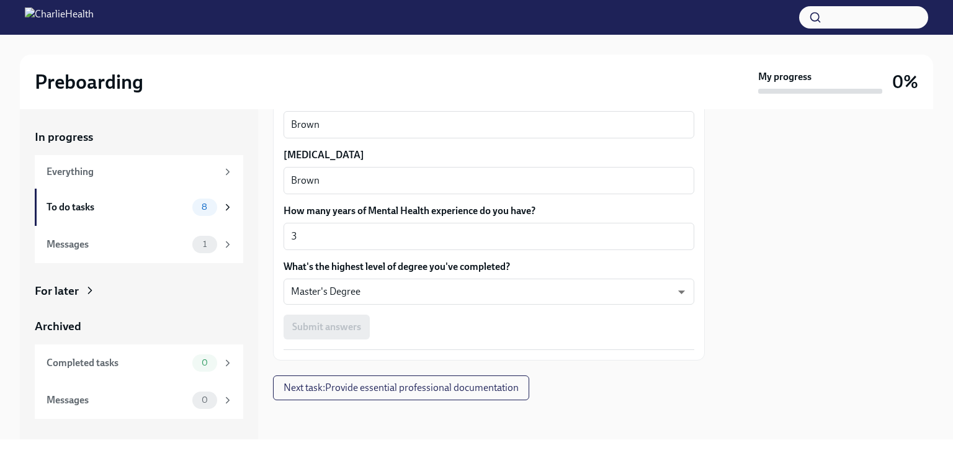
click at [411, 321] on div "Submit answers" at bounding box center [488, 326] width 411 height 25
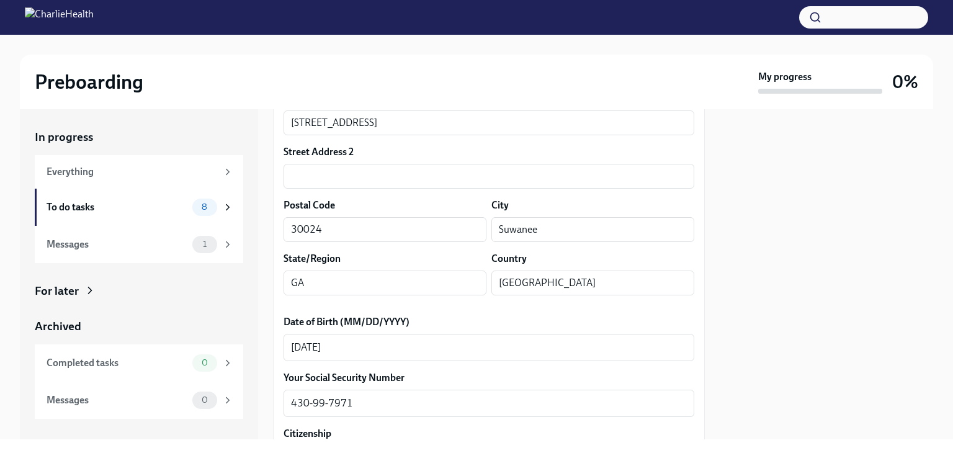
scroll to position [394, 0]
click at [411, 321] on label "Date of Birth (MM/DD/YYYY)" at bounding box center [488, 324] width 411 height 14
click at [411, 342] on textarea "[DATE]" at bounding box center [489, 349] width 396 height 15
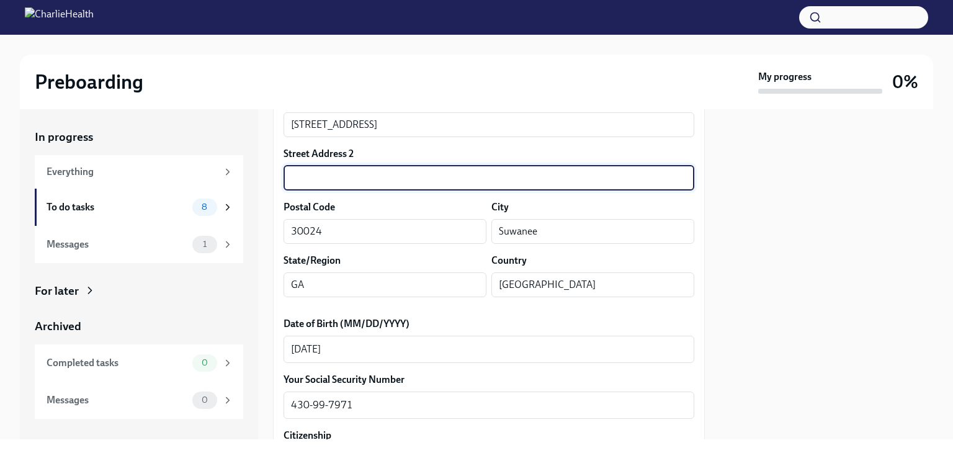
click at [476, 187] on input "text" at bounding box center [488, 178] width 411 height 25
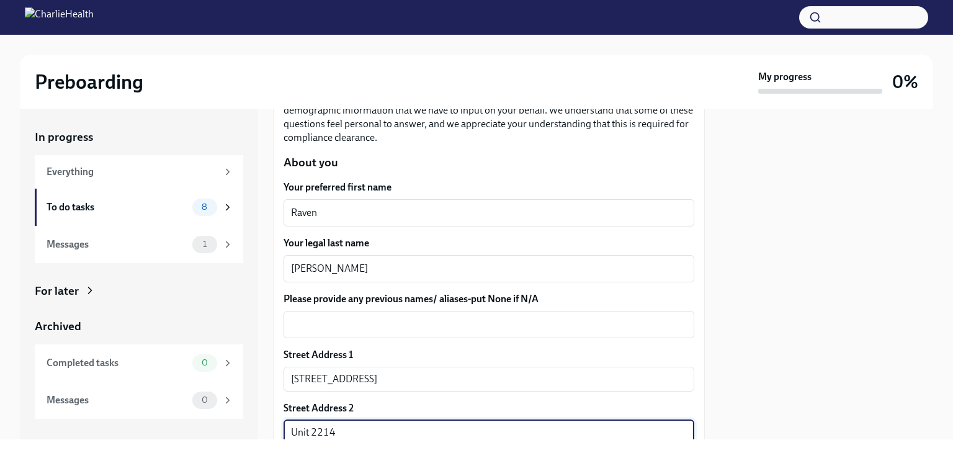
scroll to position [122, 0]
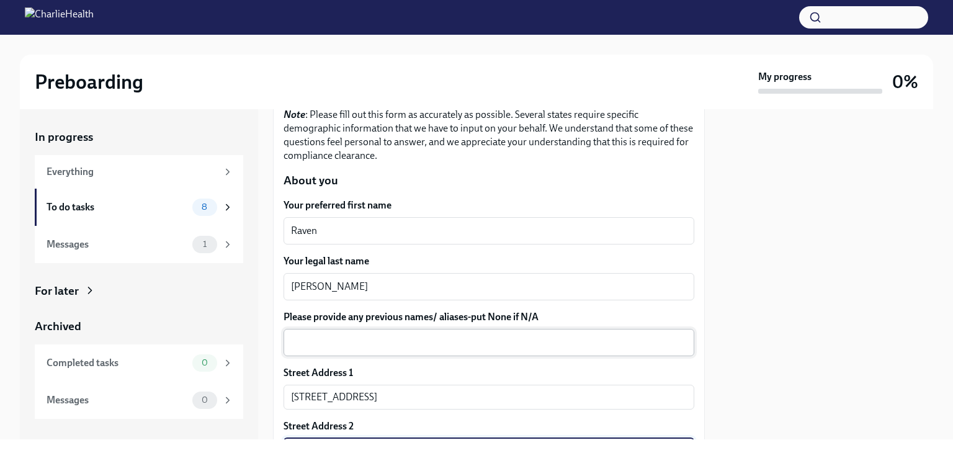
type input "Unit 2214"
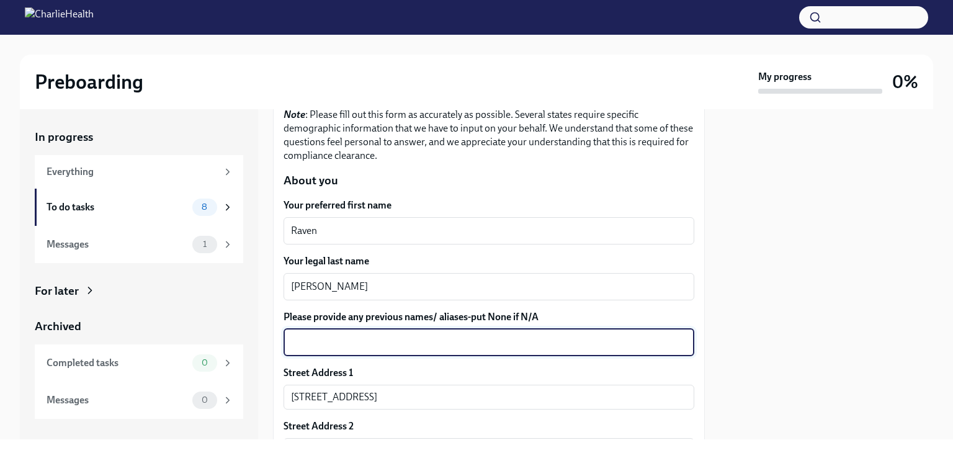
click at [469, 336] on textarea "Please provide any previous names/ aliases-put None if N/A" at bounding box center [489, 342] width 396 height 15
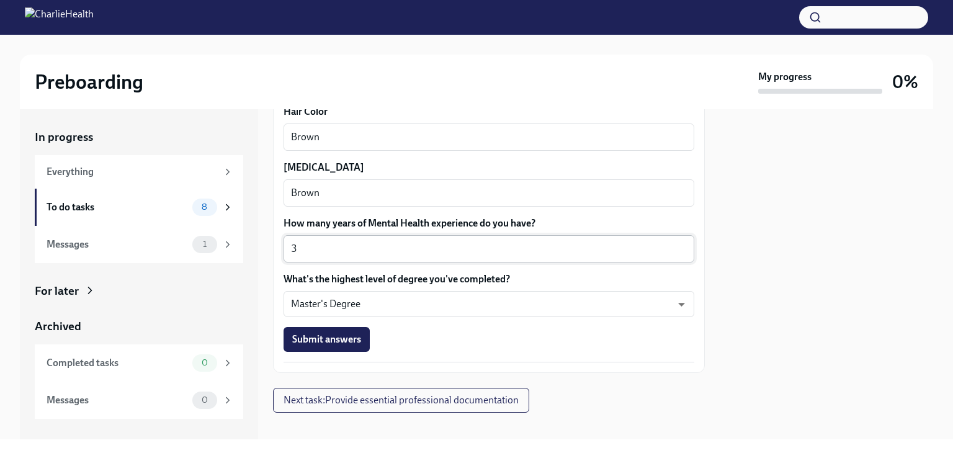
scroll to position [1177, 0]
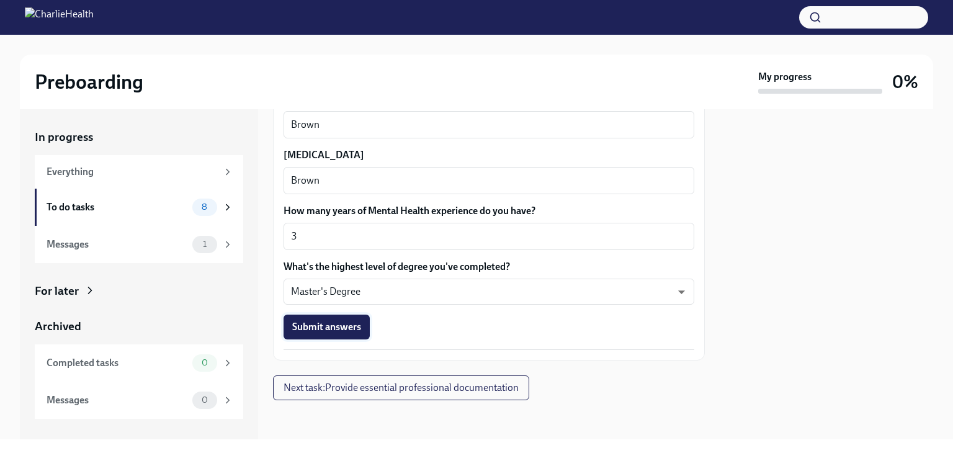
type textarea "NA"
click at [331, 336] on button "Submit answers" at bounding box center [326, 326] width 86 height 25
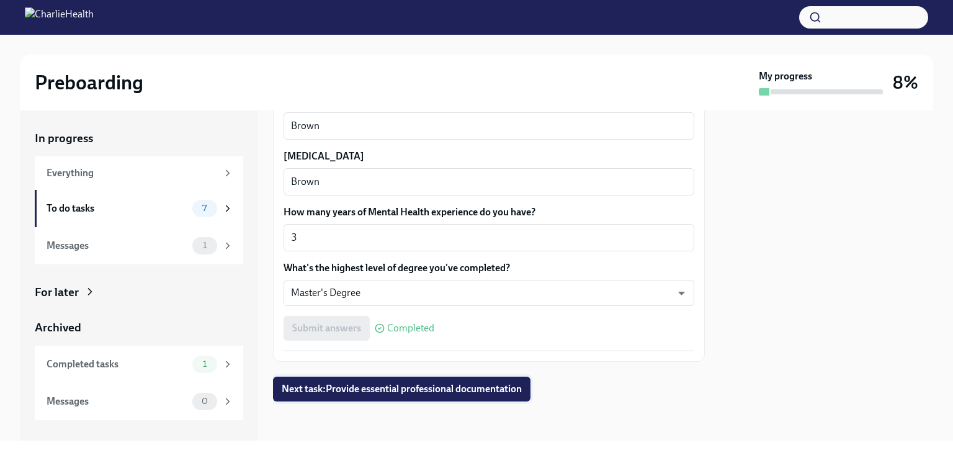
click at [407, 388] on span "Next task : Provide essential professional documentation" at bounding box center [402, 389] width 240 height 12
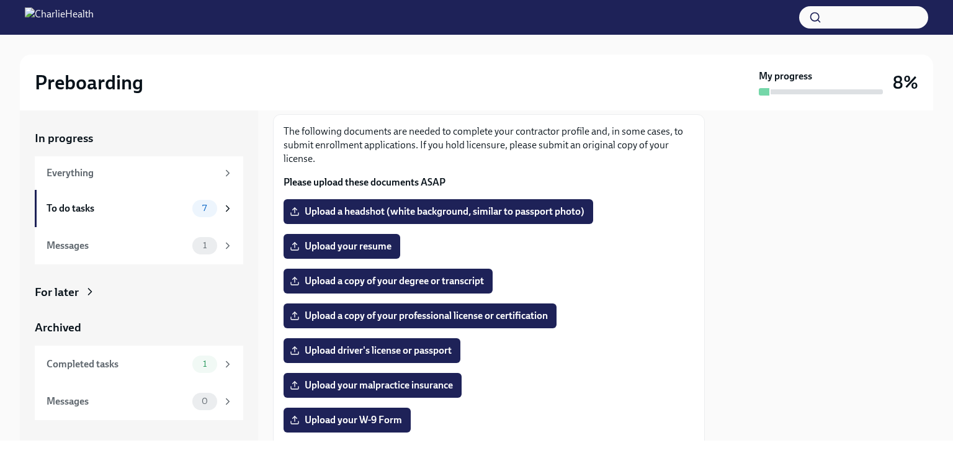
scroll to position [69, 0]
click at [386, 244] on span "Upload your resume" at bounding box center [341, 246] width 99 height 12
click at [0, 0] on input "Upload your resume" at bounding box center [0, 0] width 0 height 0
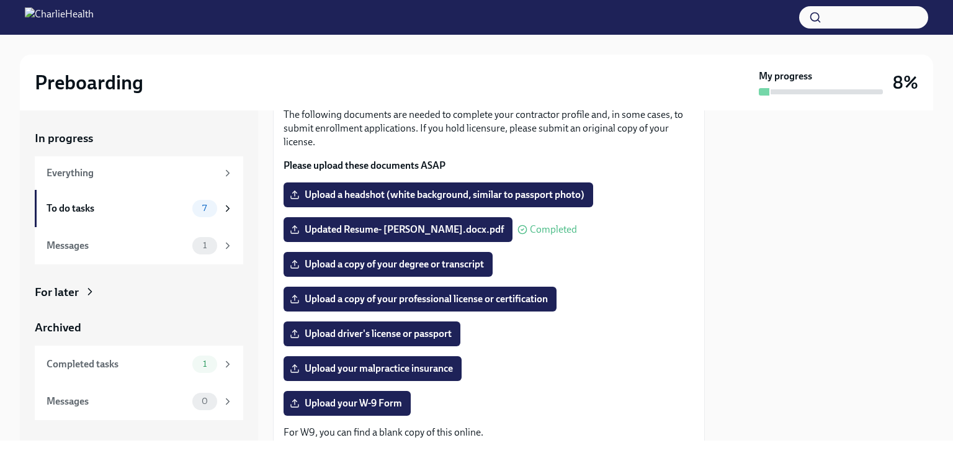
scroll to position [0, 0]
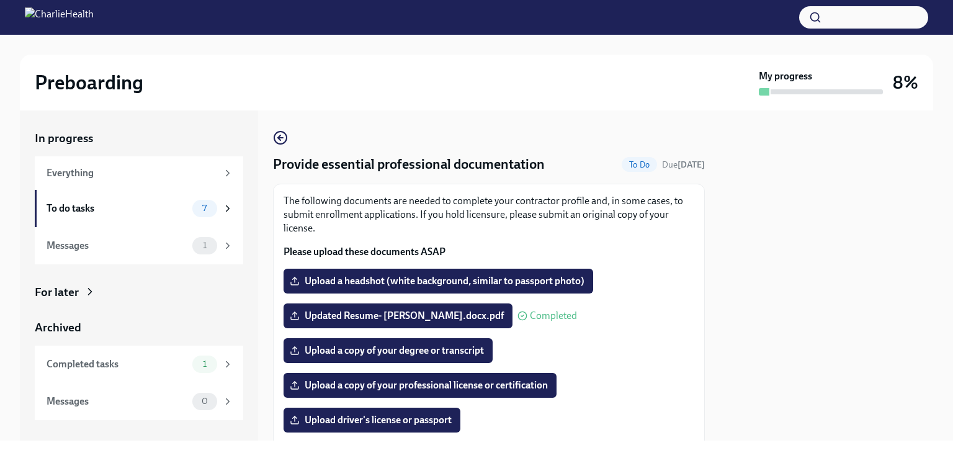
click at [438, 172] on h4 "Provide essential professional documentation" at bounding box center [409, 164] width 272 height 19
click at [183, 251] on div "Messages" at bounding box center [117, 246] width 141 height 14
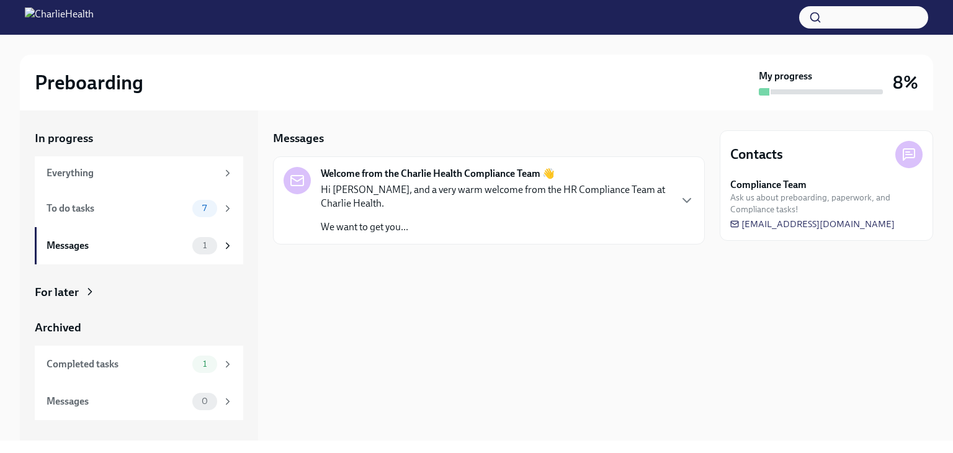
click at [442, 211] on div "Hi [PERSON_NAME], and a very warm welcome from the HR Compliance Team at Charli…" at bounding box center [495, 208] width 349 height 51
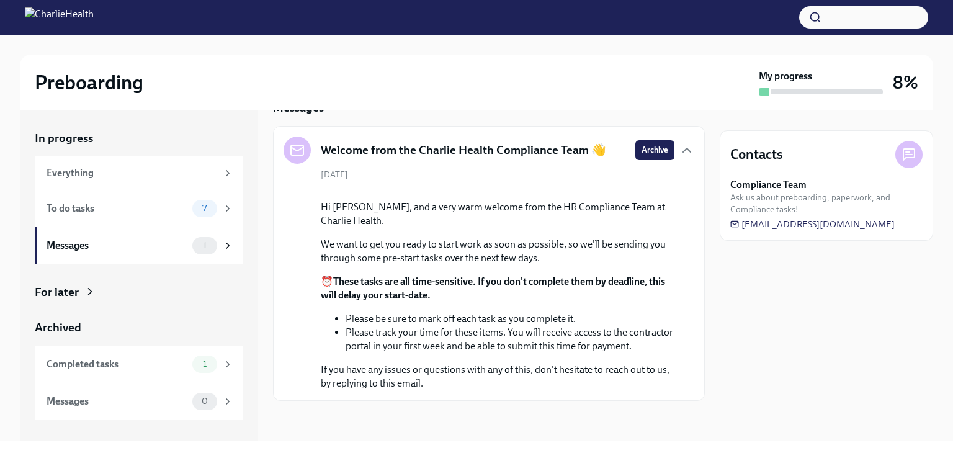
scroll to position [142, 0]
